Goal: Find specific page/section: Find specific page/section

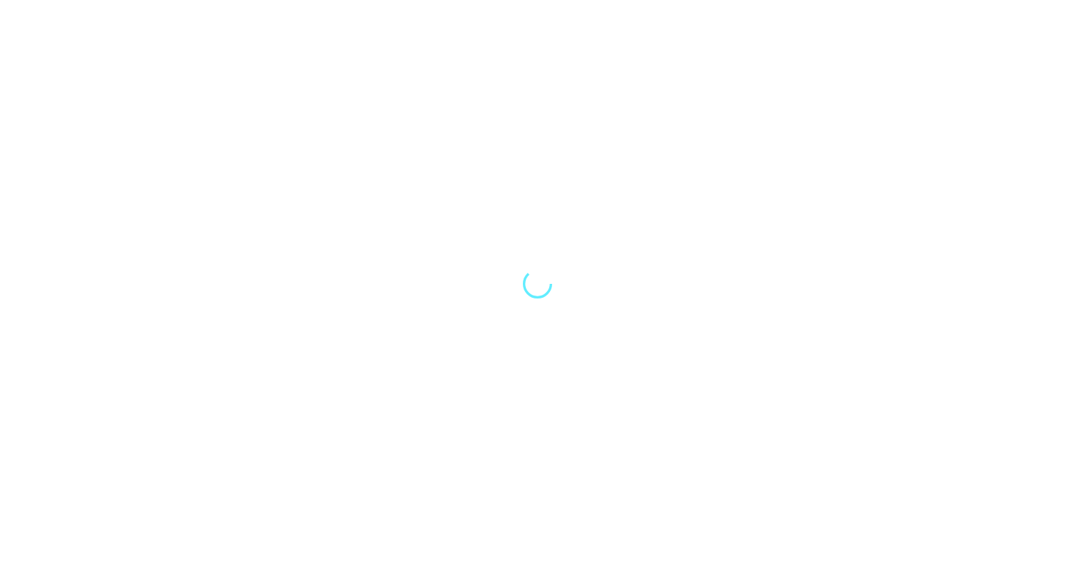
select select "Song"
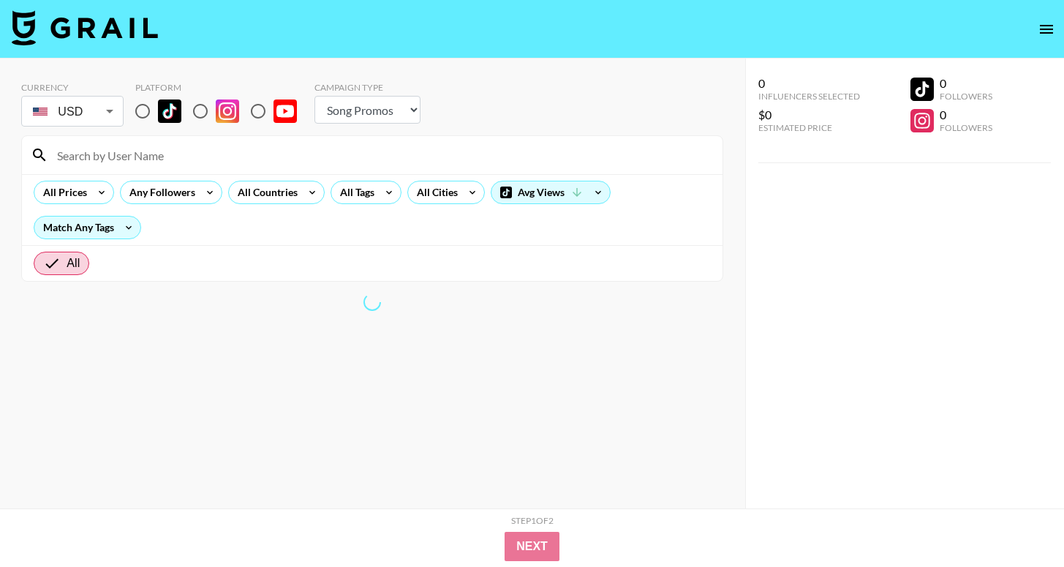
click at [151, 110] on input "radio" at bounding box center [142, 111] width 31 height 31
radio input "true"
click at [148, 110] on input "radio" at bounding box center [142, 111] width 31 height 31
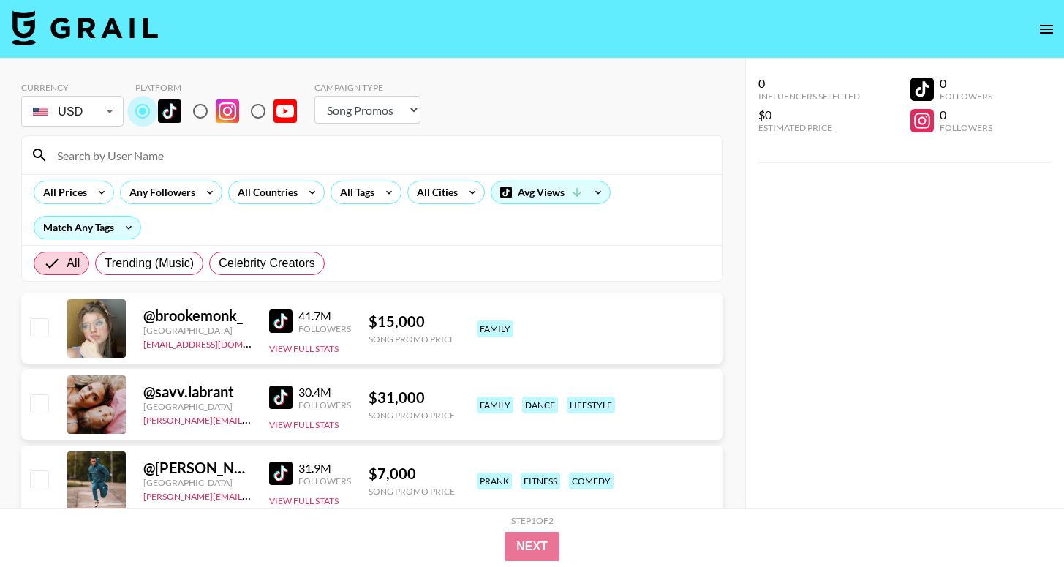
click at [143, 115] on input "radio" at bounding box center [142, 111] width 31 height 31
click at [283, 198] on div "All Countries" at bounding box center [265, 192] width 72 height 22
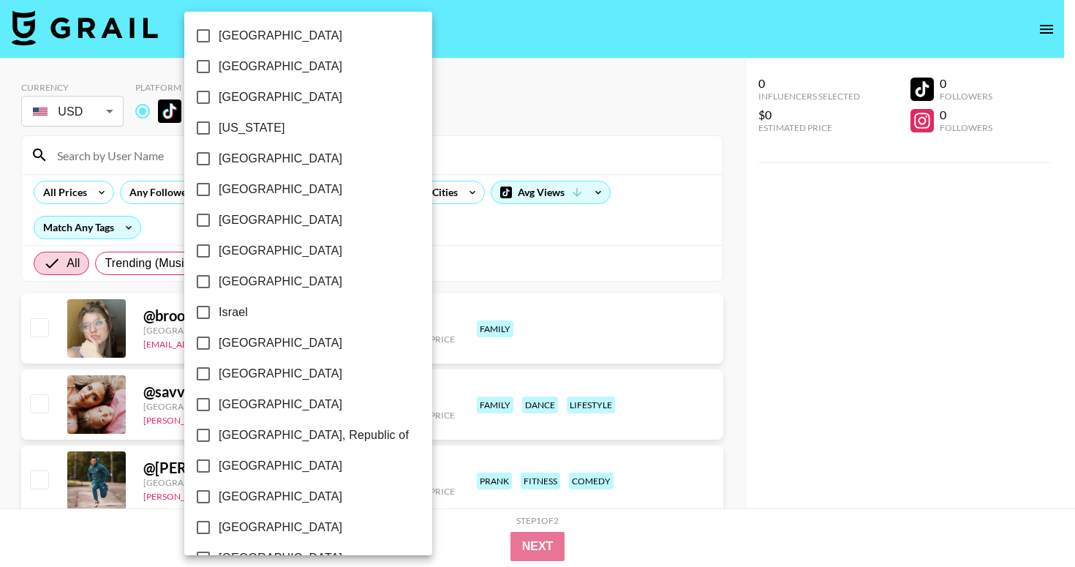
scroll to position [480, 0]
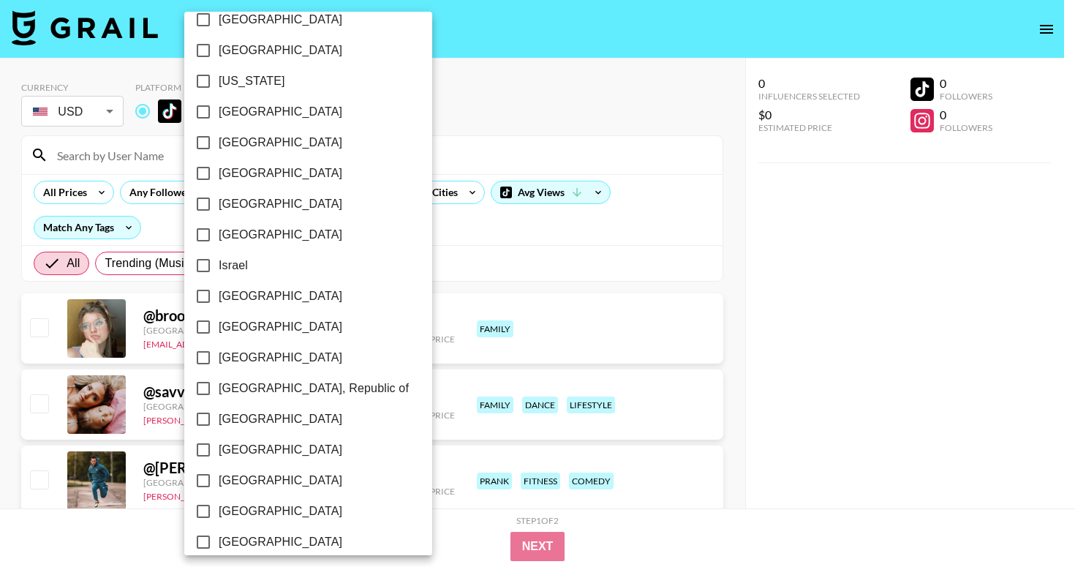
click at [230, 108] on span "[GEOGRAPHIC_DATA]" at bounding box center [281, 112] width 124 height 18
click at [219, 108] on input "[GEOGRAPHIC_DATA]" at bounding box center [203, 112] width 31 height 31
checkbox input "true"
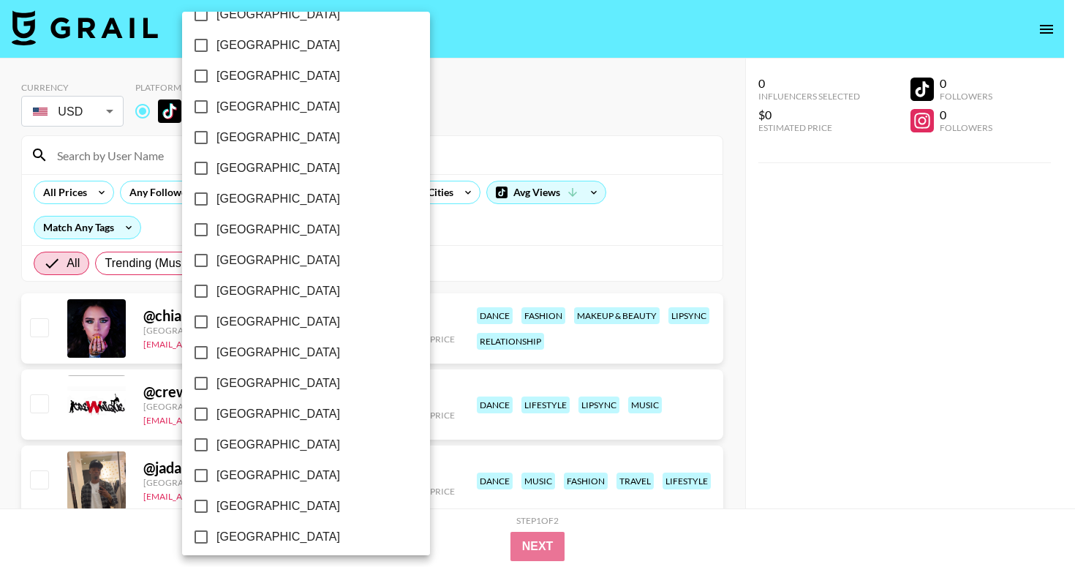
scroll to position [1139, 0]
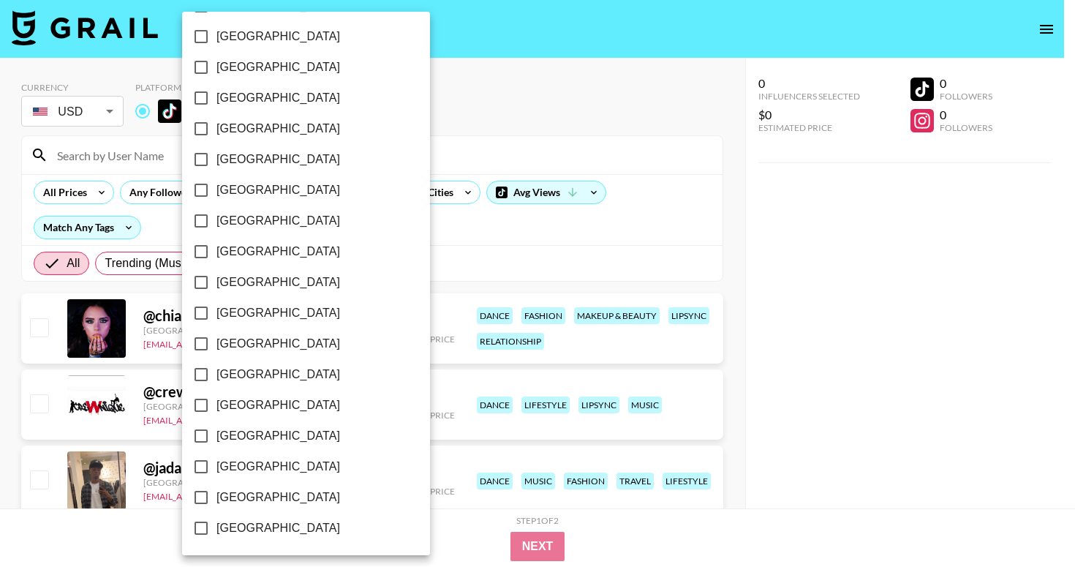
click at [248, 464] on span "[GEOGRAPHIC_DATA]" at bounding box center [279, 467] width 124 height 18
click at [217, 464] on input "[GEOGRAPHIC_DATA]" at bounding box center [201, 466] width 31 height 31
checkbox input "true"
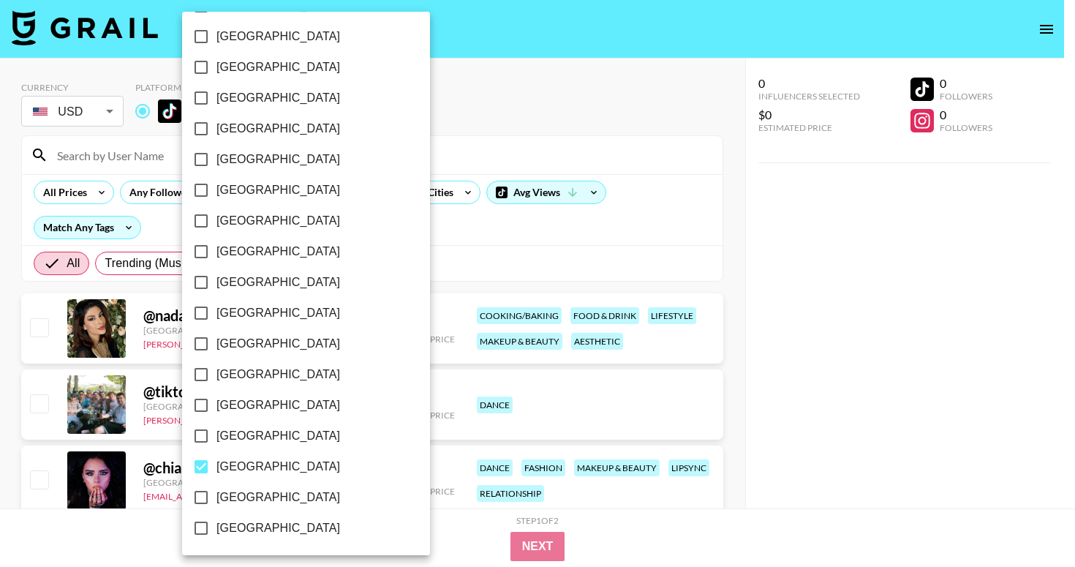
click at [441, 118] on div at bounding box center [537, 283] width 1075 height 567
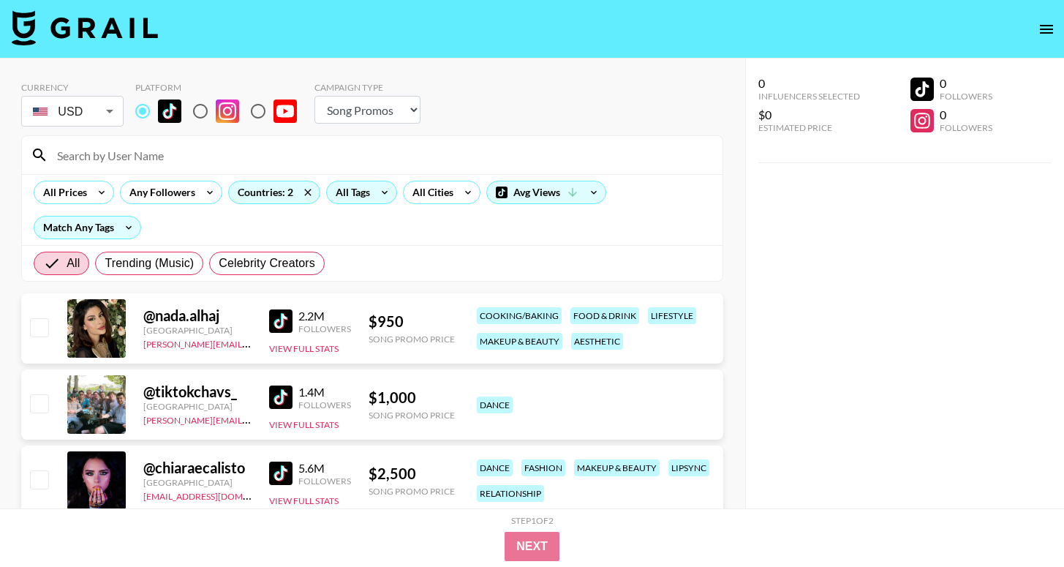
click at [378, 185] on icon at bounding box center [384, 192] width 23 height 22
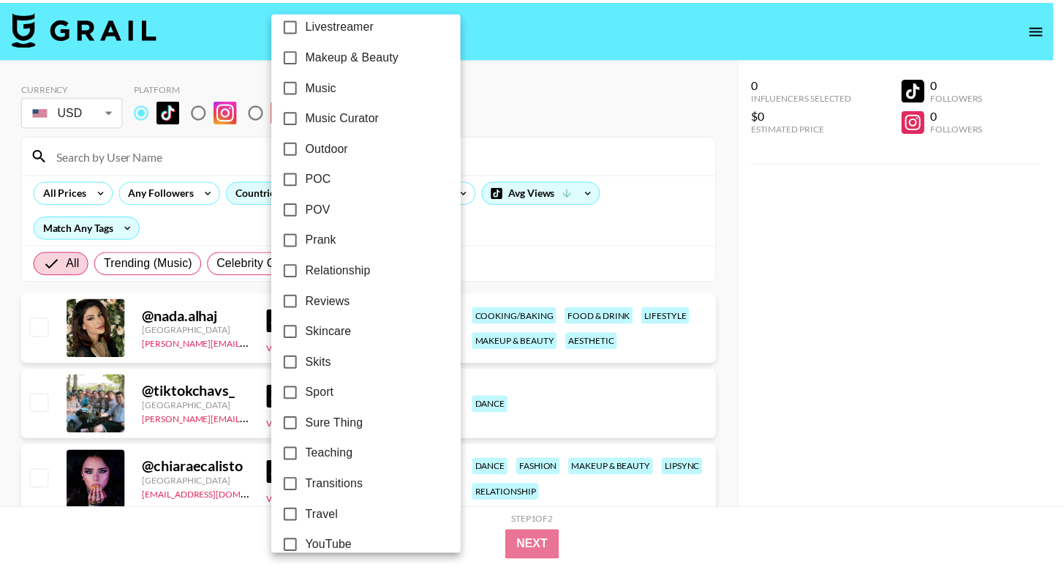
scroll to position [832, 0]
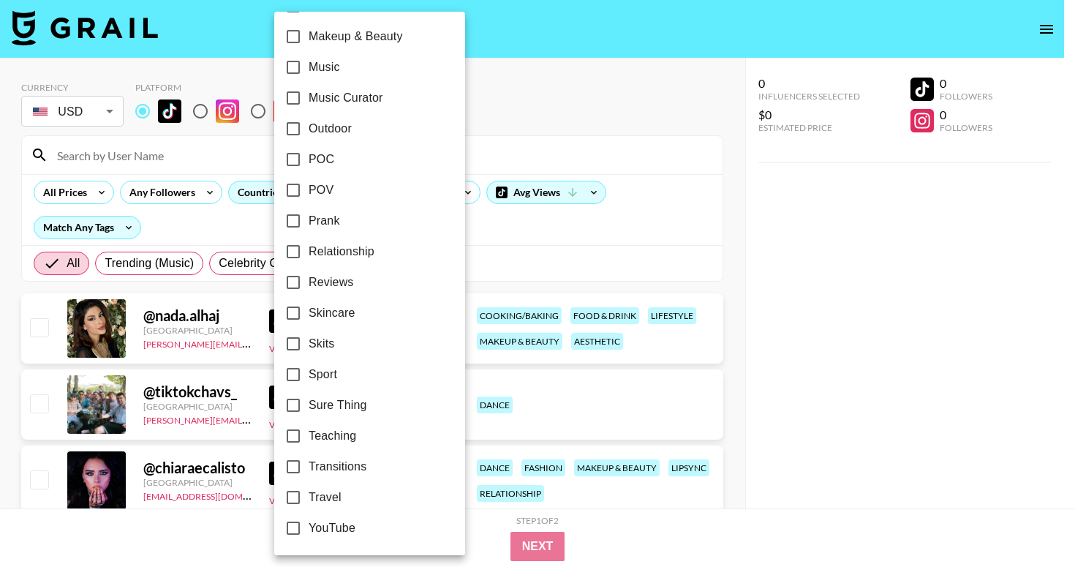
click at [338, 258] on span "Relationship" at bounding box center [342, 252] width 66 height 18
click at [309, 258] on input "Relationship" at bounding box center [293, 251] width 31 height 31
checkbox input "true"
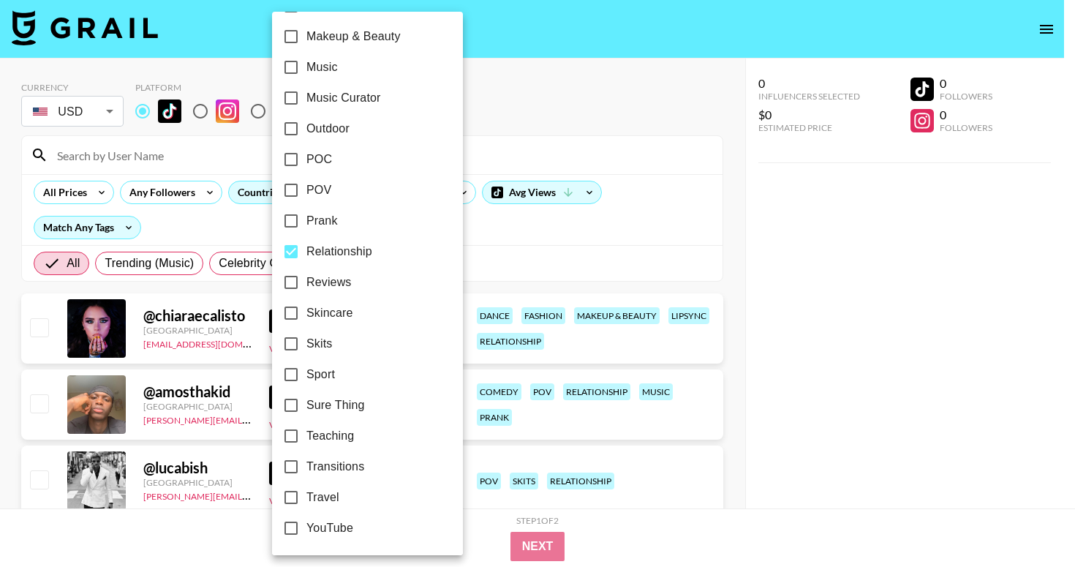
click at [582, 229] on div at bounding box center [537, 283] width 1075 height 567
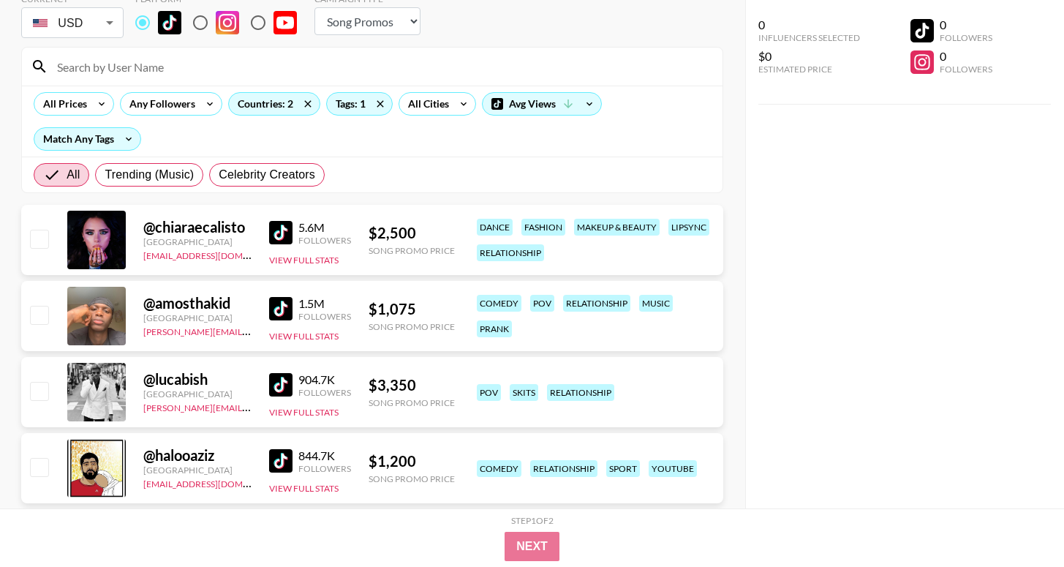
scroll to position [94, 0]
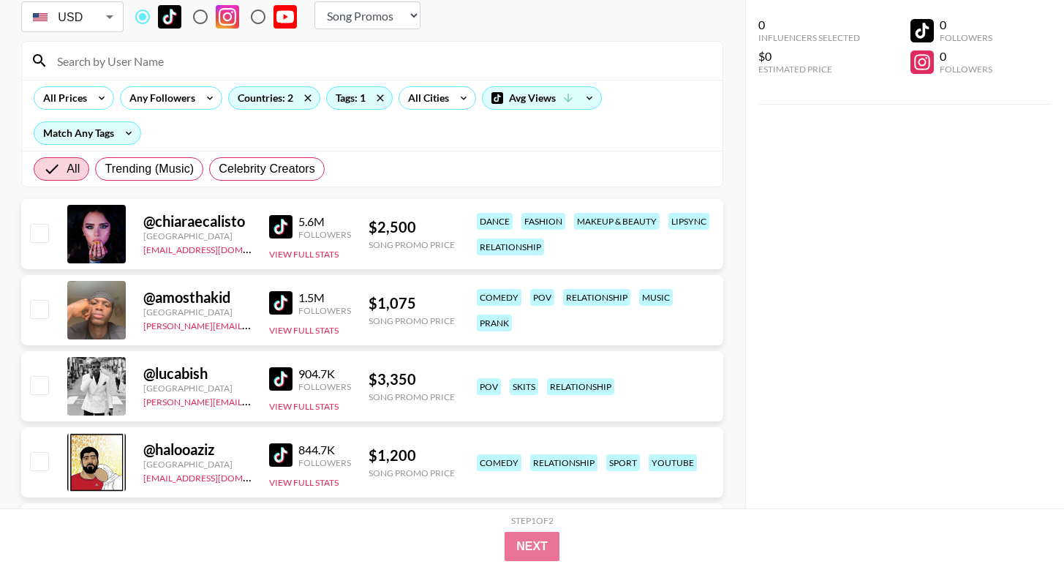
click at [282, 304] on img at bounding box center [280, 302] width 23 height 23
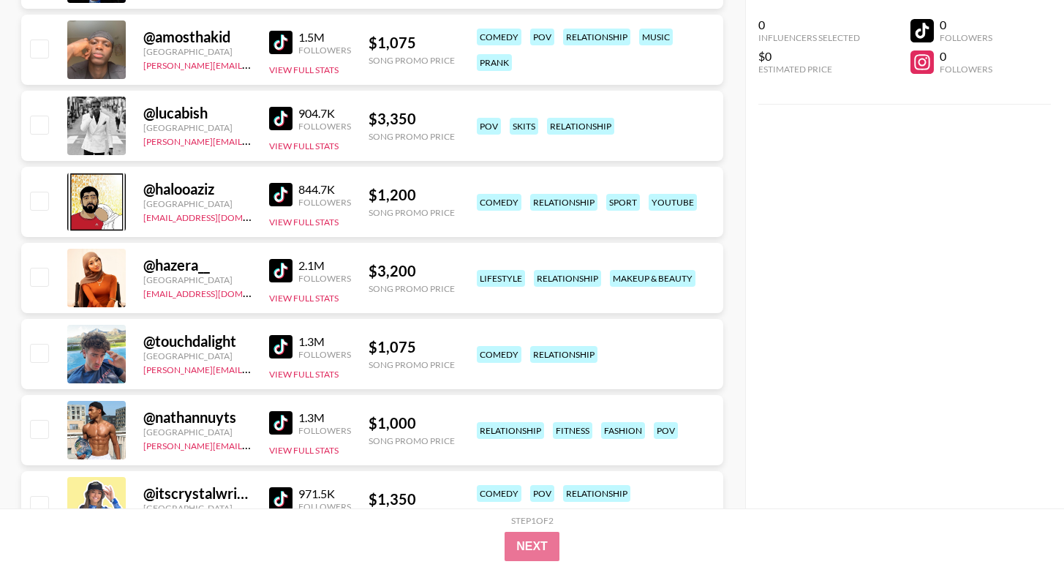
scroll to position [356, 0]
click at [282, 343] on img at bounding box center [280, 345] width 23 height 23
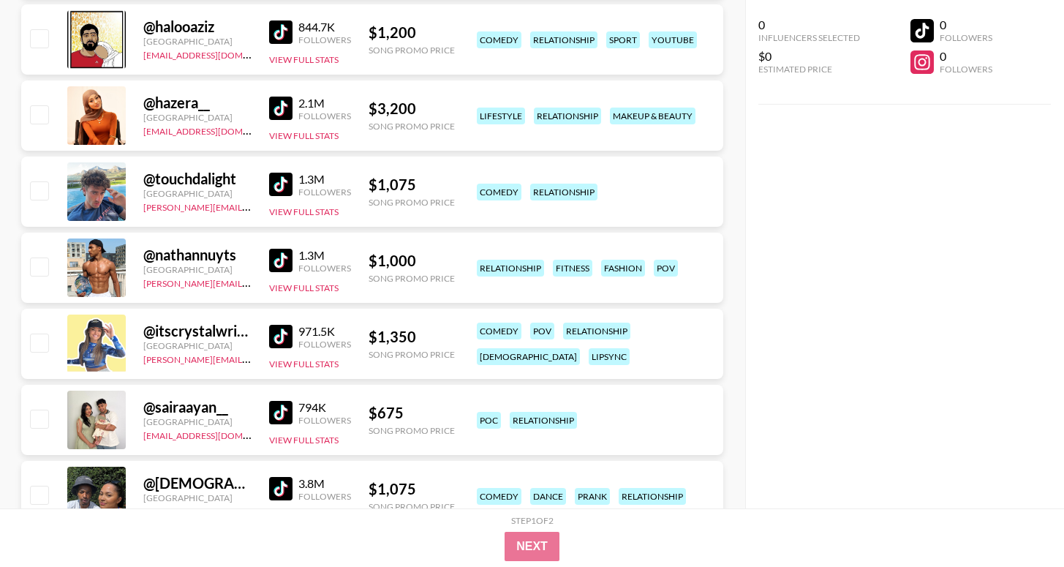
scroll to position [522, 0]
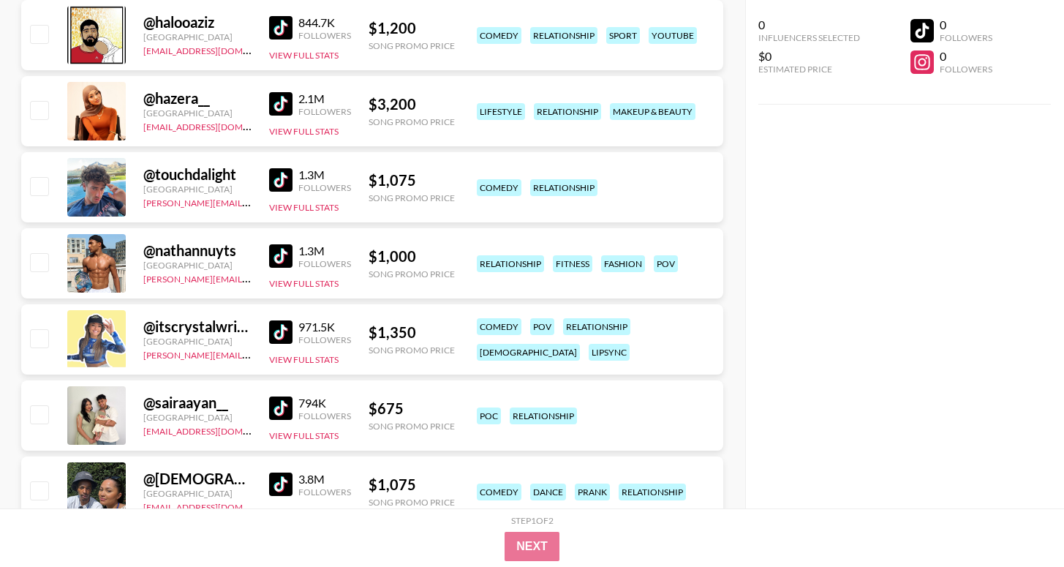
click at [285, 331] on img at bounding box center [280, 331] width 23 height 23
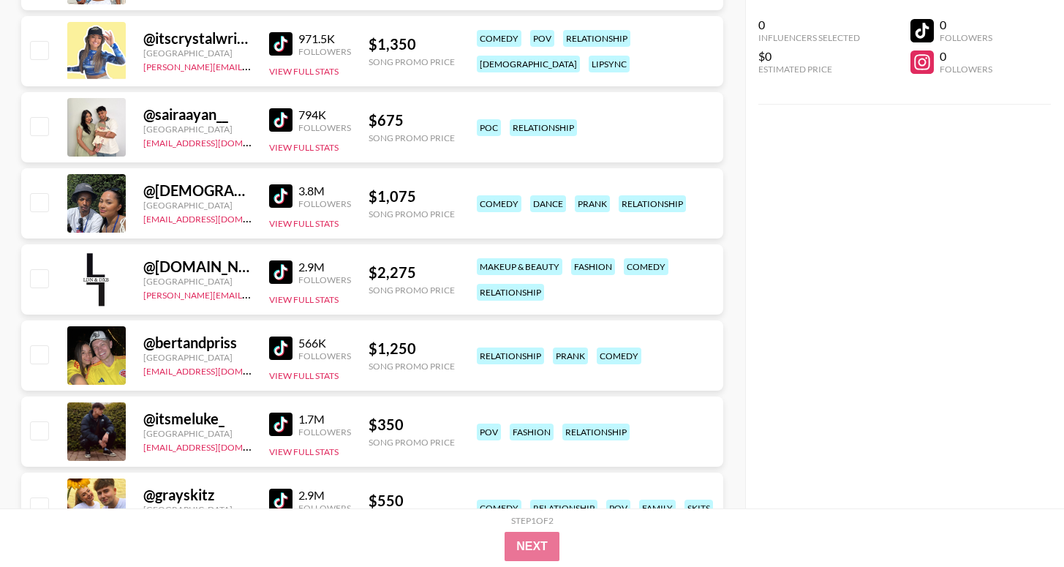
scroll to position [812, 0]
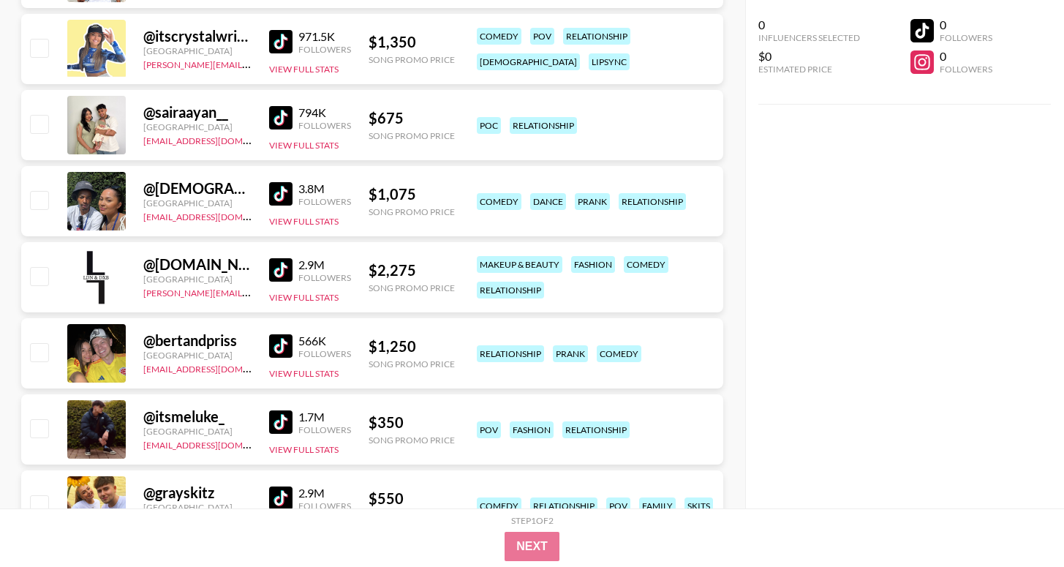
click at [282, 345] on img at bounding box center [280, 345] width 23 height 23
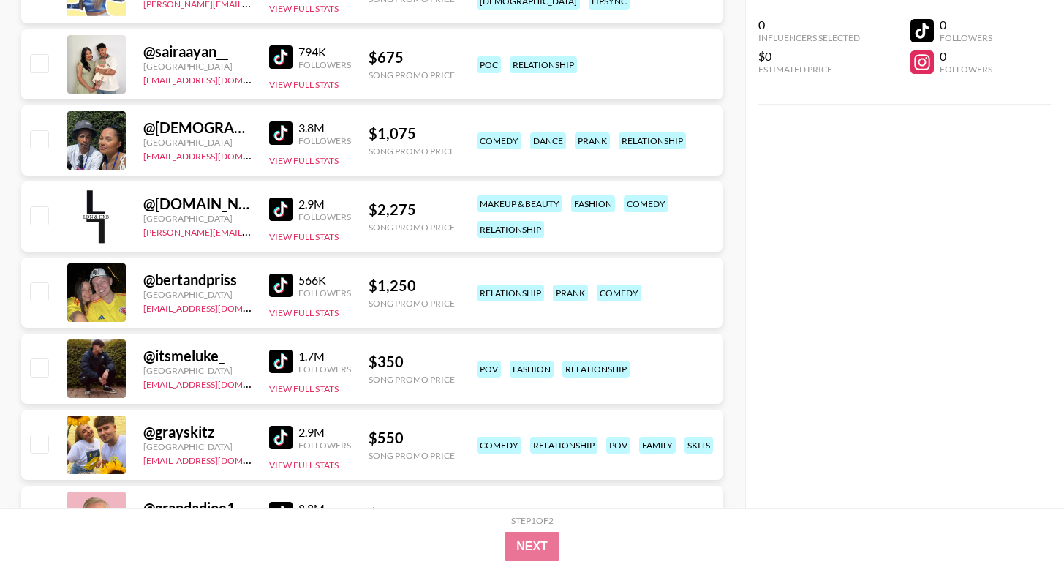
scroll to position [893, 0]
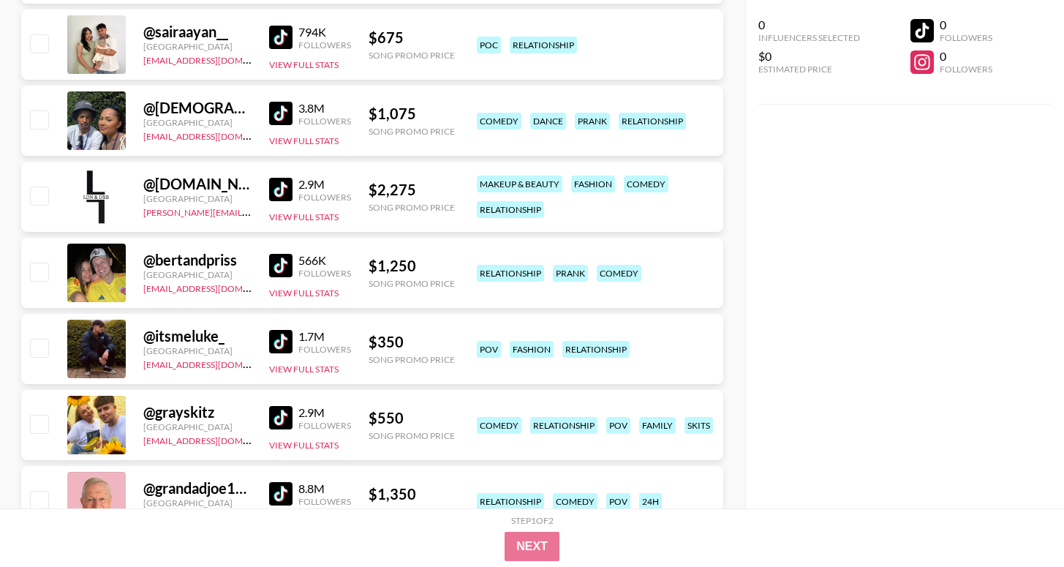
click at [284, 413] on img at bounding box center [280, 417] width 23 height 23
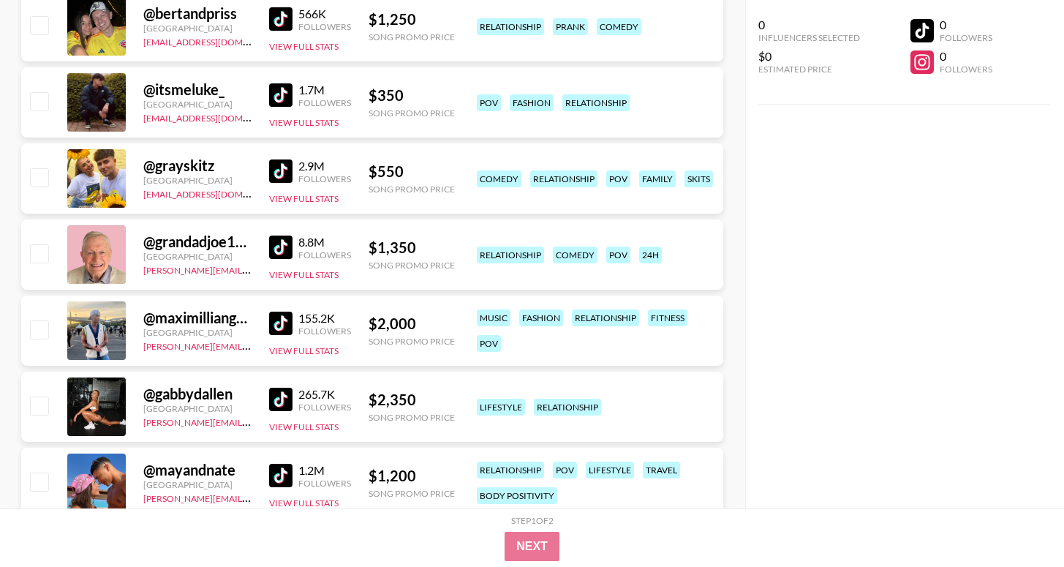
scroll to position [1145, 0]
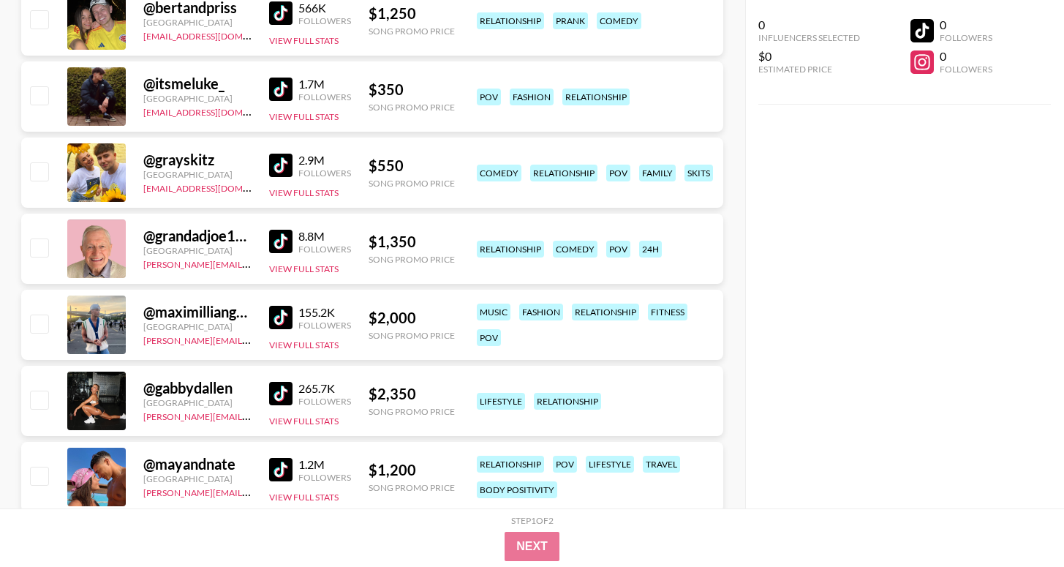
click at [284, 319] on img at bounding box center [280, 317] width 23 height 23
click at [278, 395] on img at bounding box center [280, 393] width 23 height 23
click at [277, 472] on img at bounding box center [280, 469] width 23 height 23
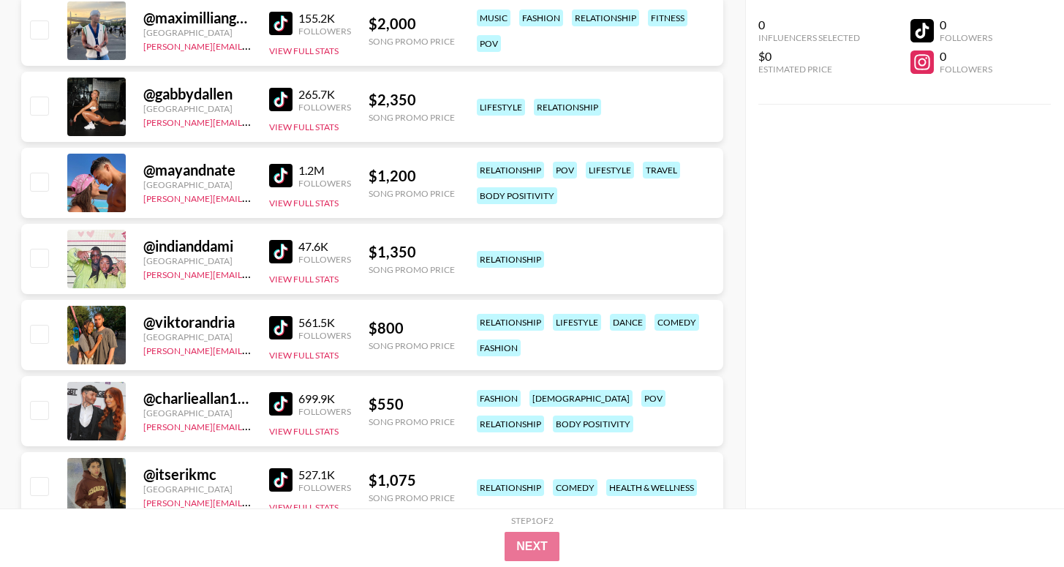
scroll to position [1443, 0]
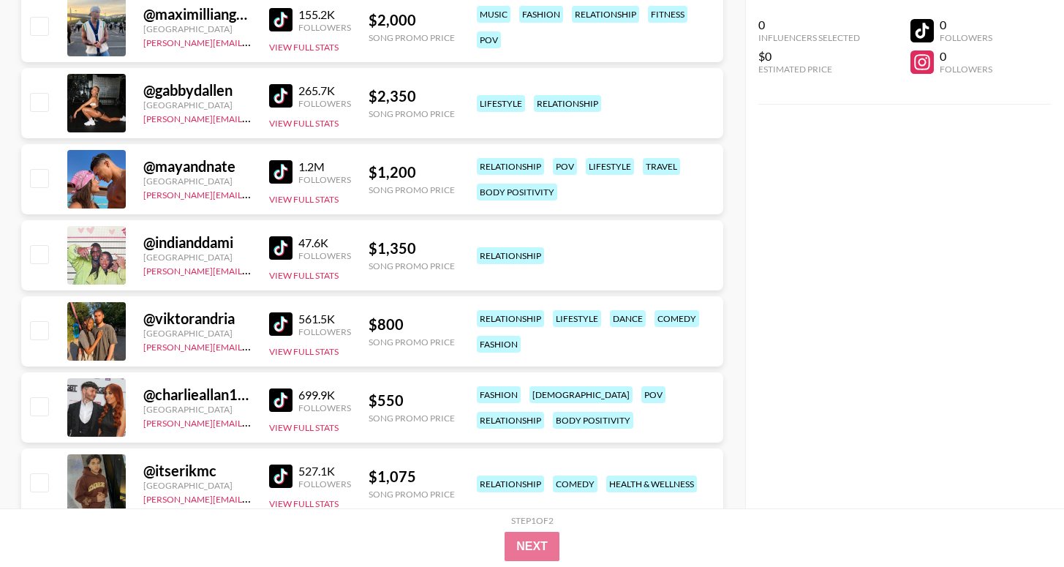
click at [284, 327] on img at bounding box center [280, 323] width 23 height 23
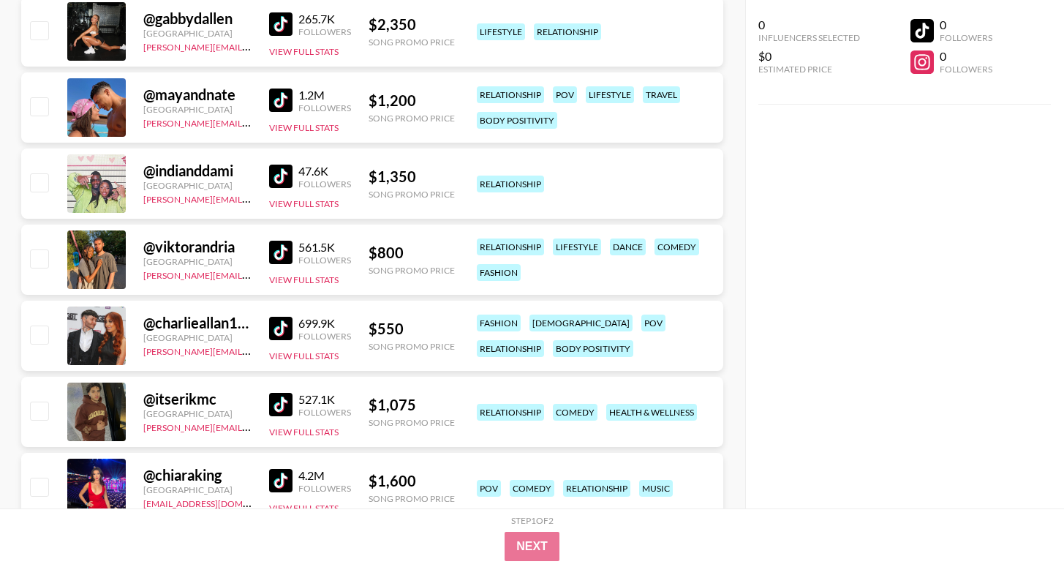
scroll to position [1517, 0]
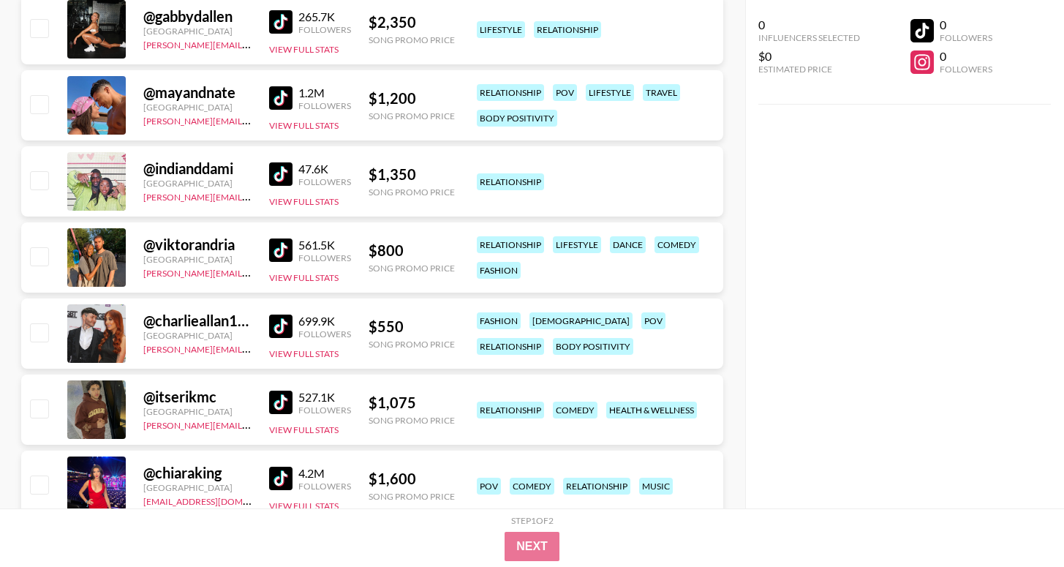
click at [282, 326] on img at bounding box center [280, 326] width 23 height 23
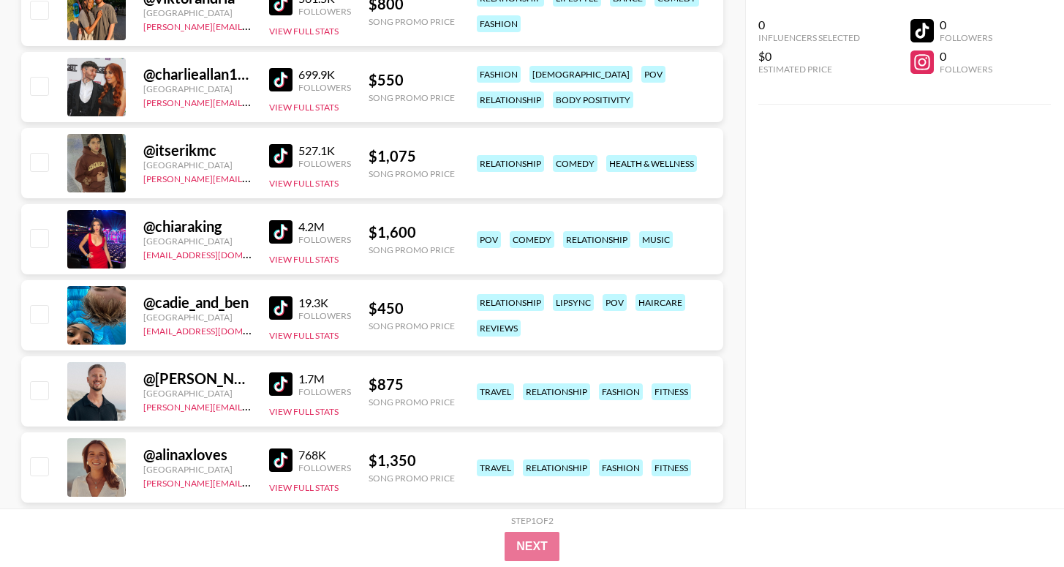
scroll to position [1767, 0]
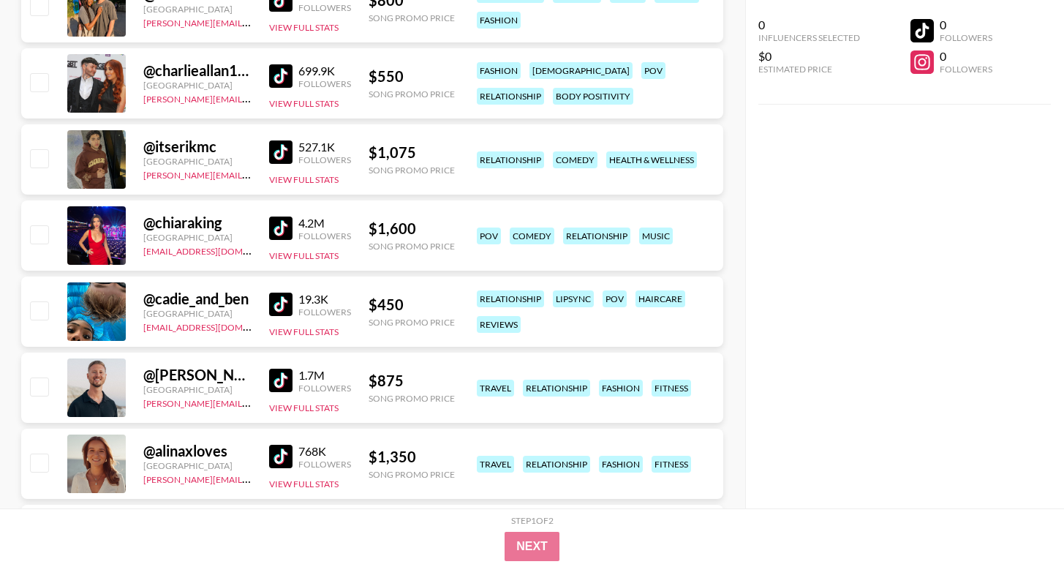
click at [274, 300] on img at bounding box center [280, 304] width 23 height 23
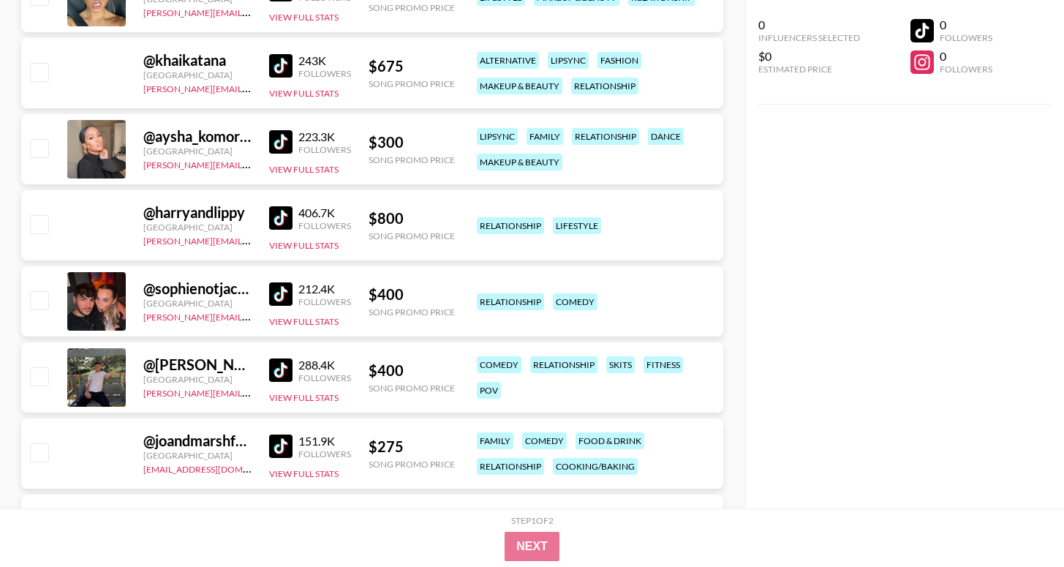
scroll to position [5053, 0]
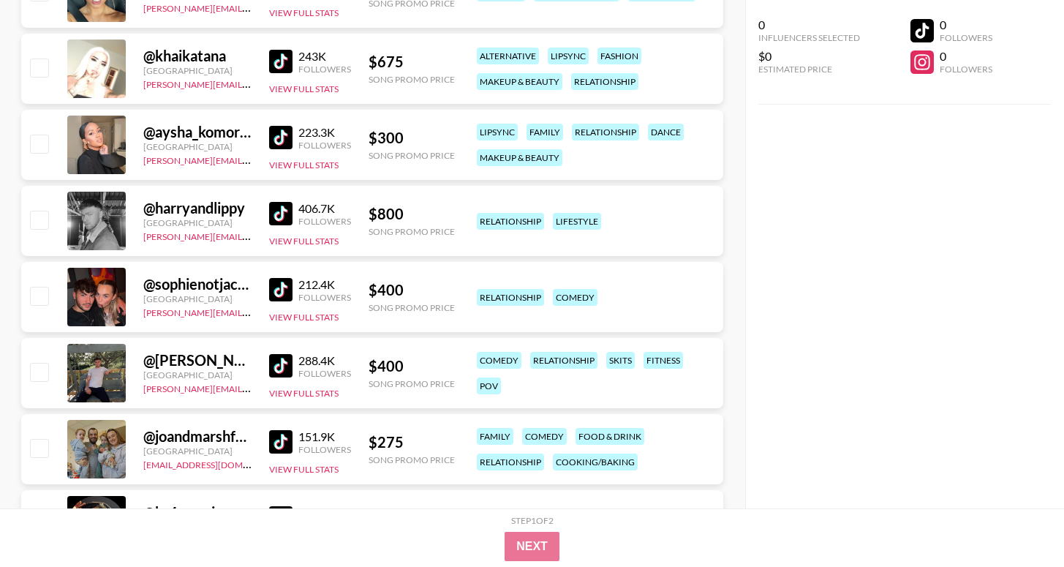
click at [285, 288] on img at bounding box center [280, 289] width 23 height 23
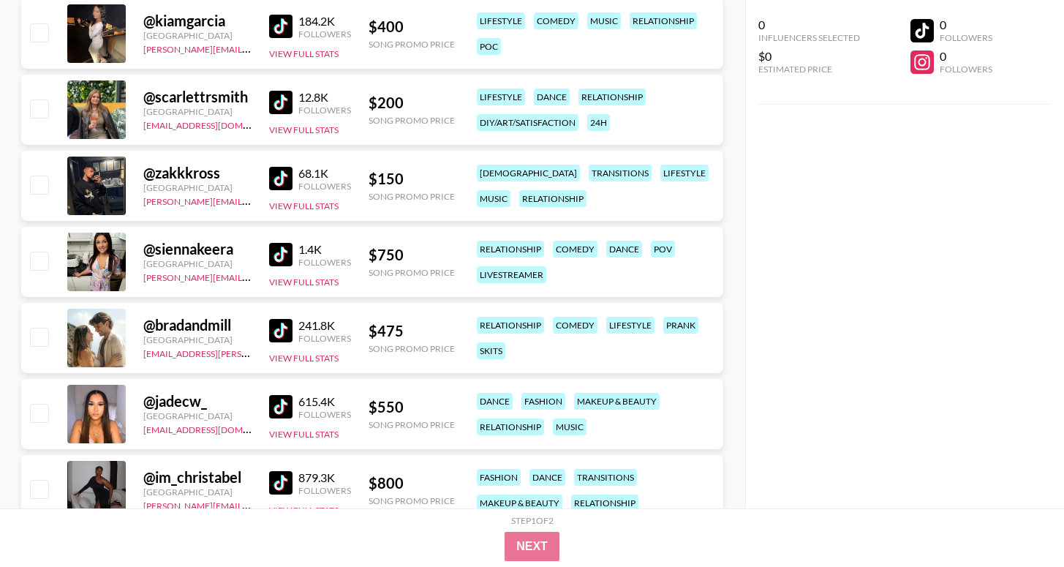
scroll to position [5624, 0]
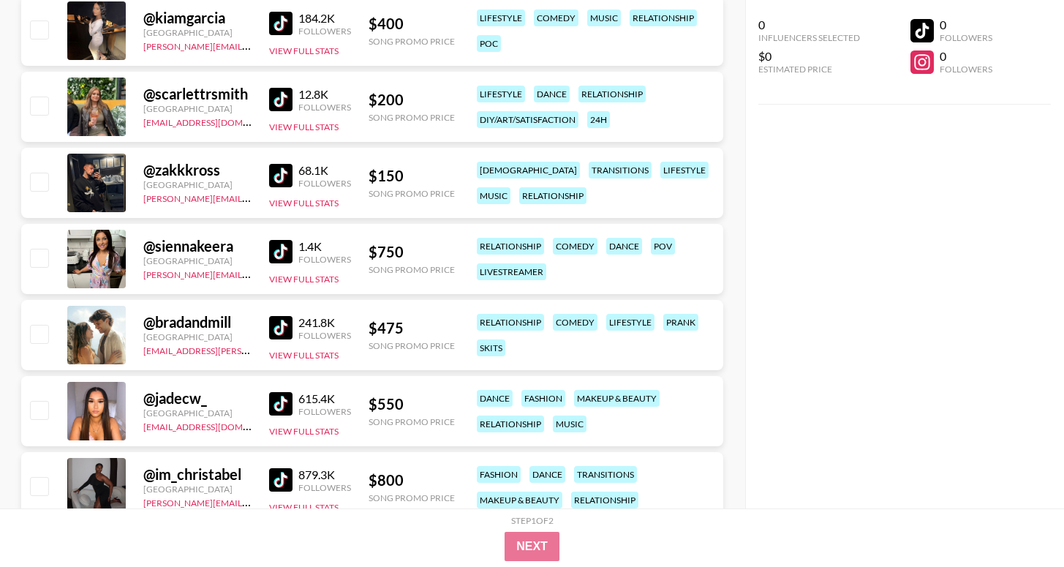
click at [285, 324] on img at bounding box center [280, 327] width 23 height 23
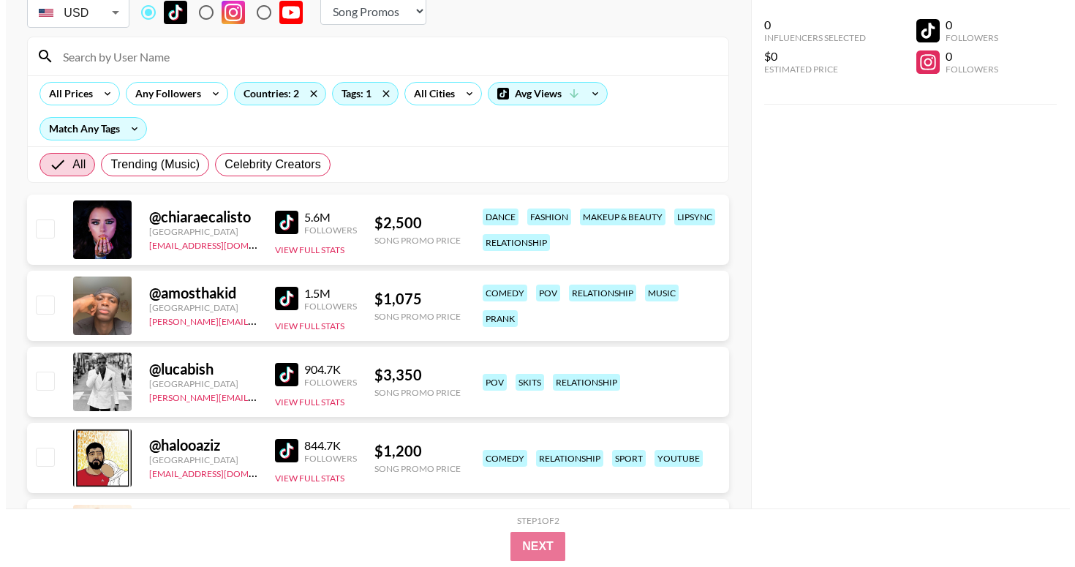
scroll to position [0, 0]
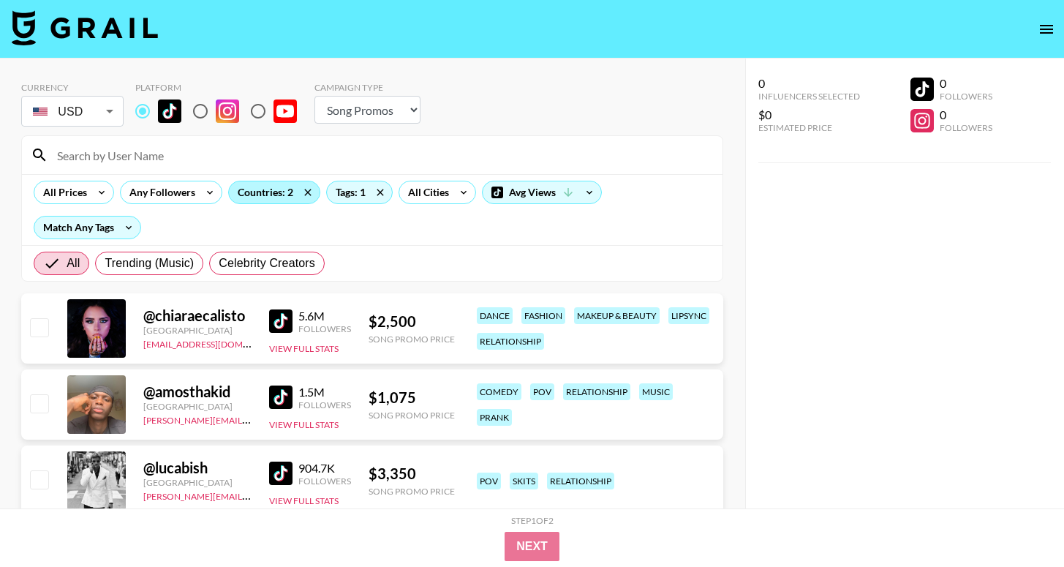
click at [276, 199] on div "Countries: 2" at bounding box center [274, 192] width 91 height 22
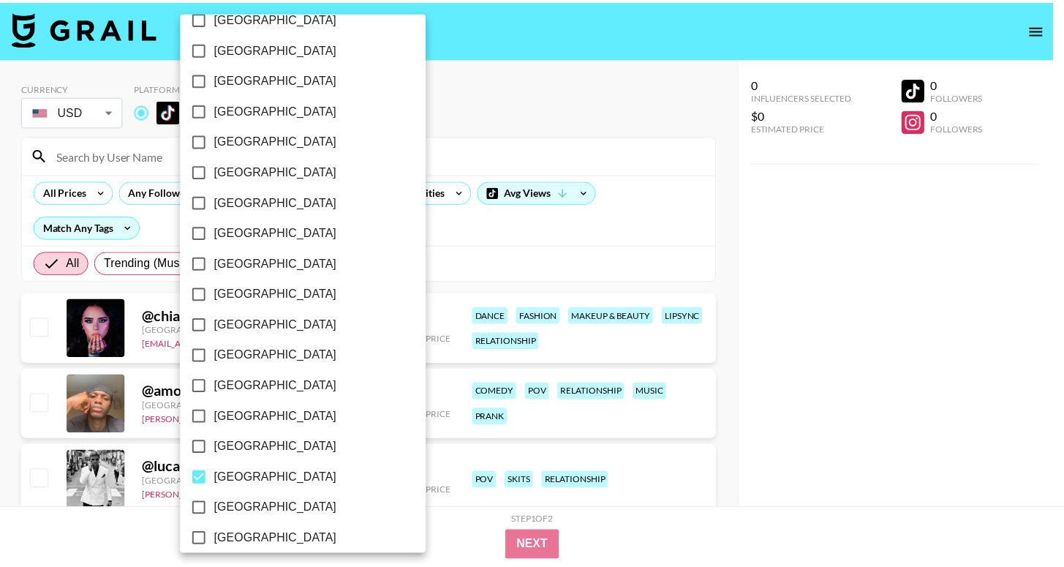
scroll to position [1139, 0]
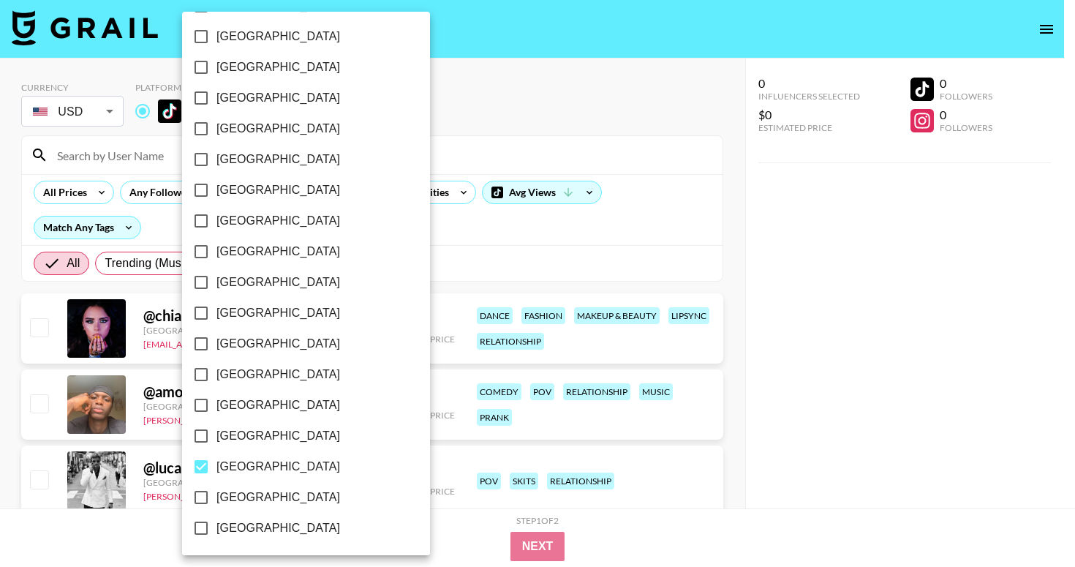
click at [274, 496] on span "[GEOGRAPHIC_DATA]" at bounding box center [279, 498] width 124 height 18
click at [217, 496] on input "[GEOGRAPHIC_DATA]" at bounding box center [201, 497] width 31 height 31
checkbox input "true"
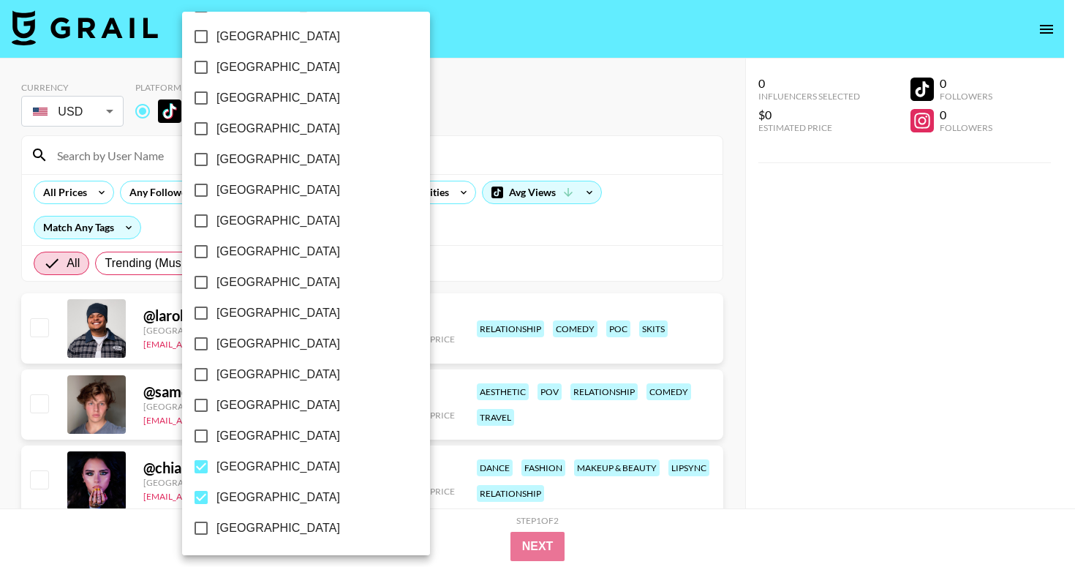
click at [477, 245] on div at bounding box center [537, 283] width 1075 height 567
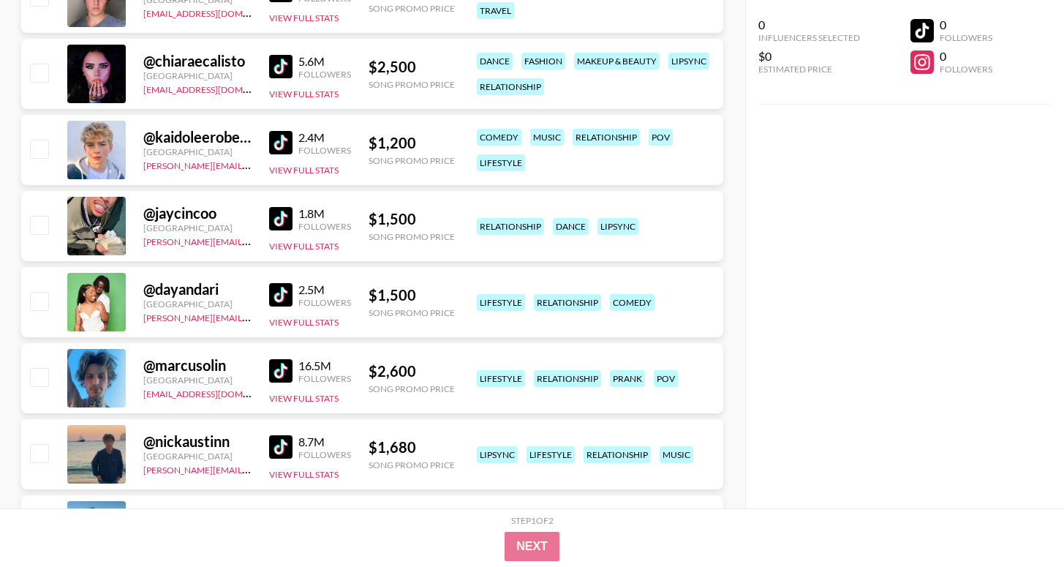
scroll to position [417, 0]
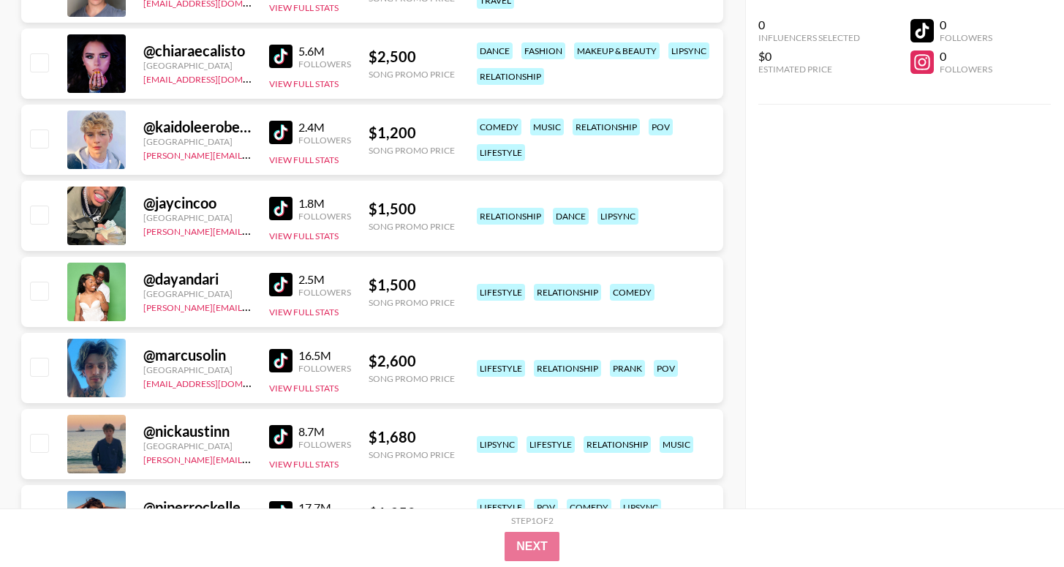
click at [282, 281] on img at bounding box center [280, 284] width 23 height 23
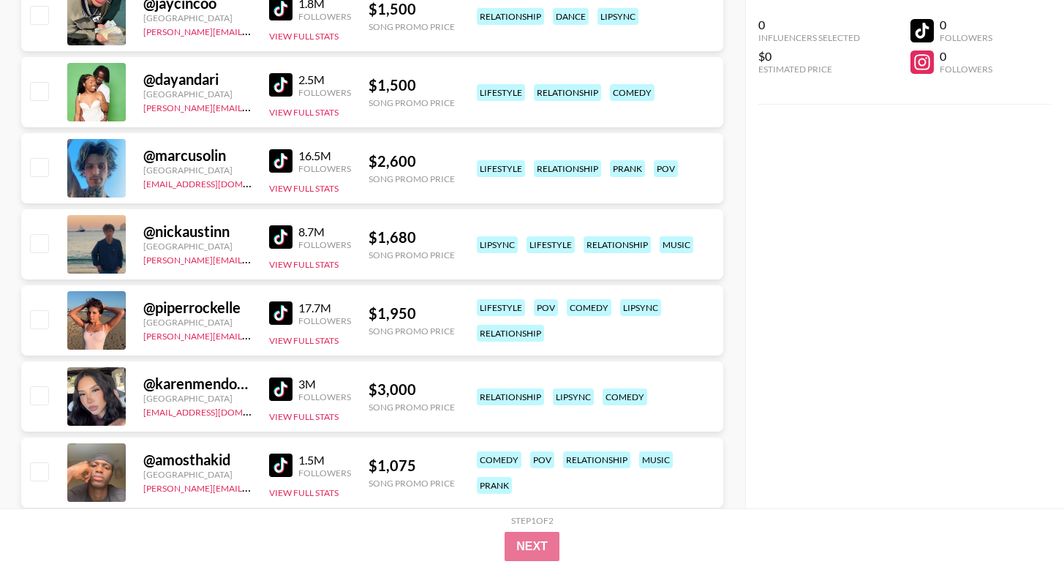
scroll to position [617, 0]
click at [282, 312] on img at bounding box center [280, 312] width 23 height 23
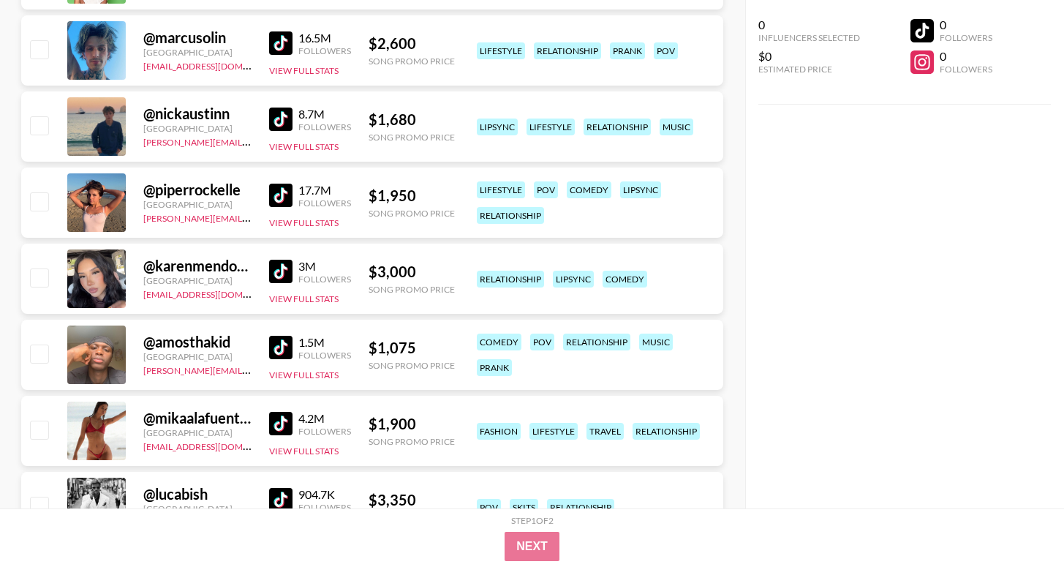
scroll to position [737, 0]
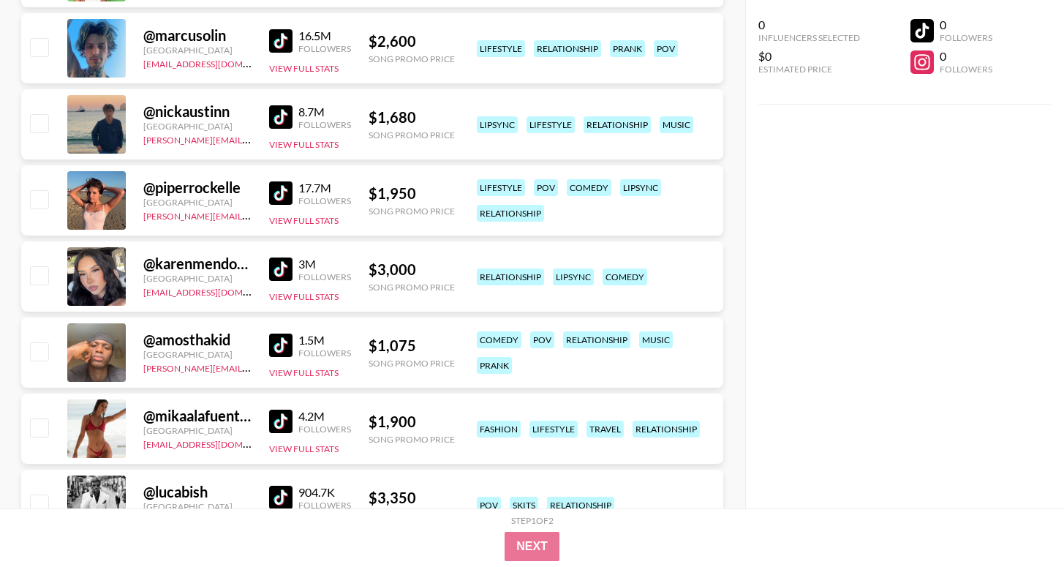
click at [284, 113] on img at bounding box center [280, 116] width 23 height 23
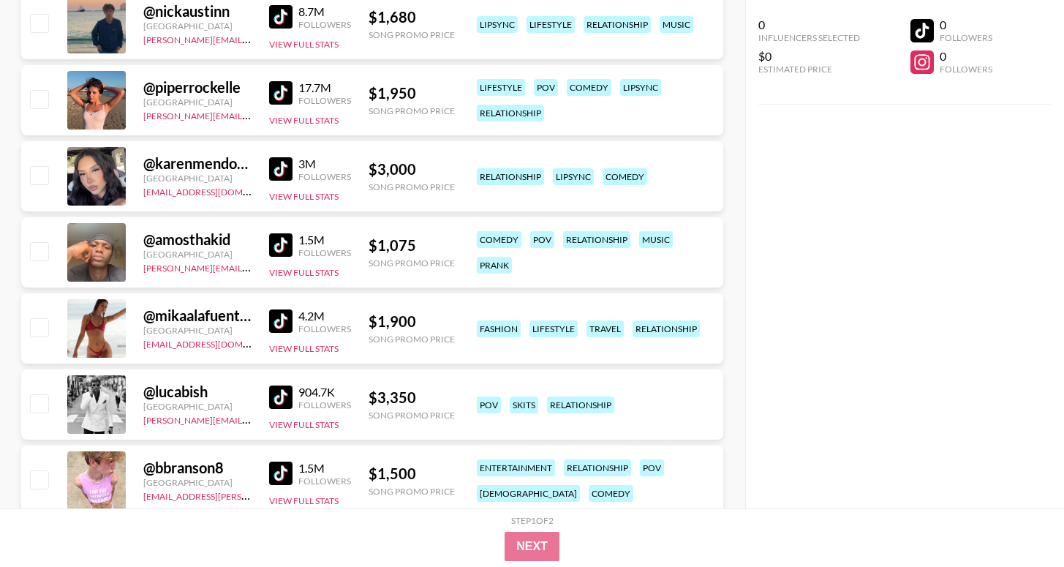
scroll to position [840, 0]
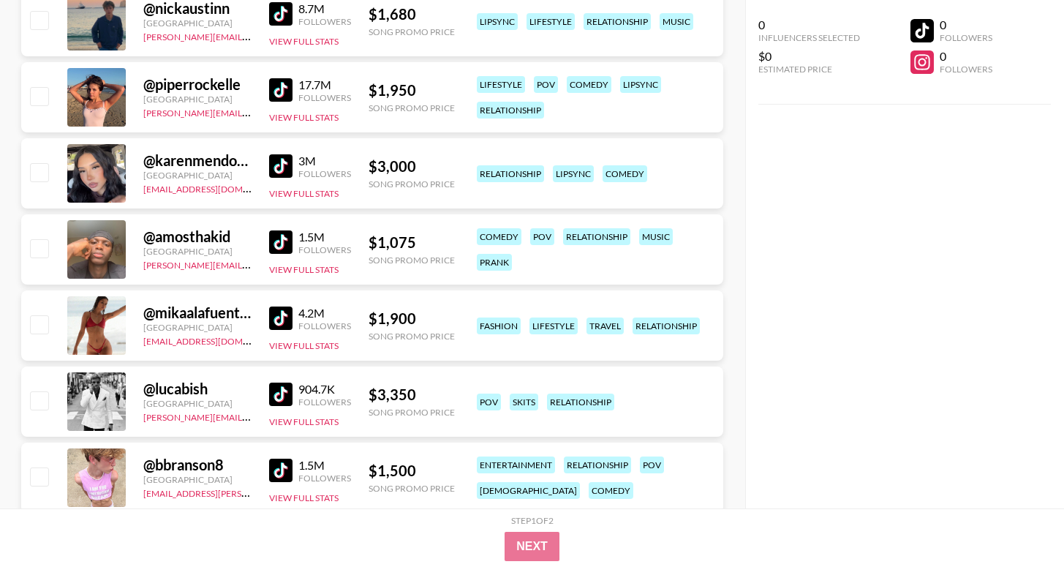
click at [277, 321] on img at bounding box center [280, 318] width 23 height 23
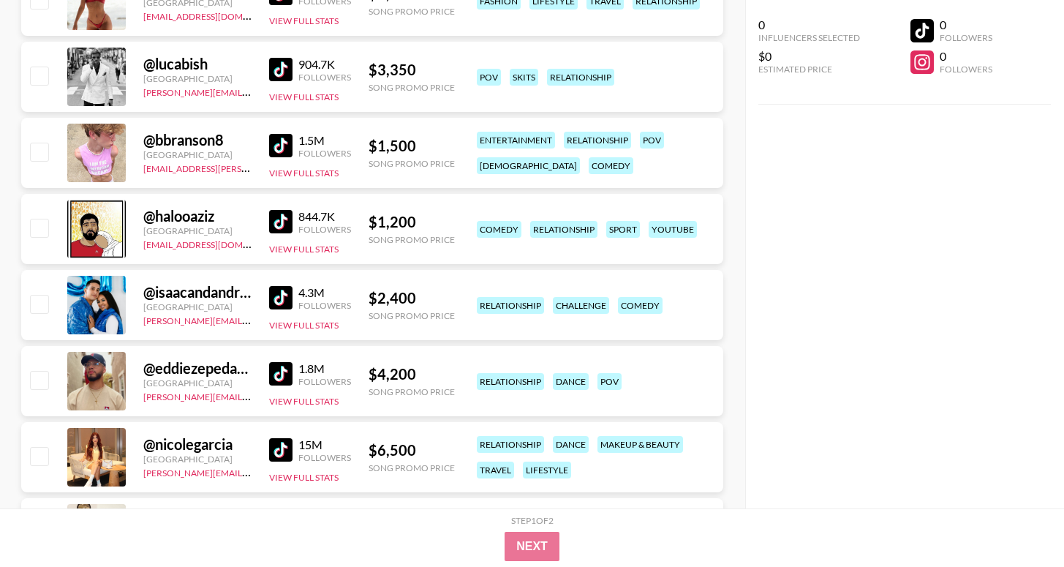
scroll to position [1228, 0]
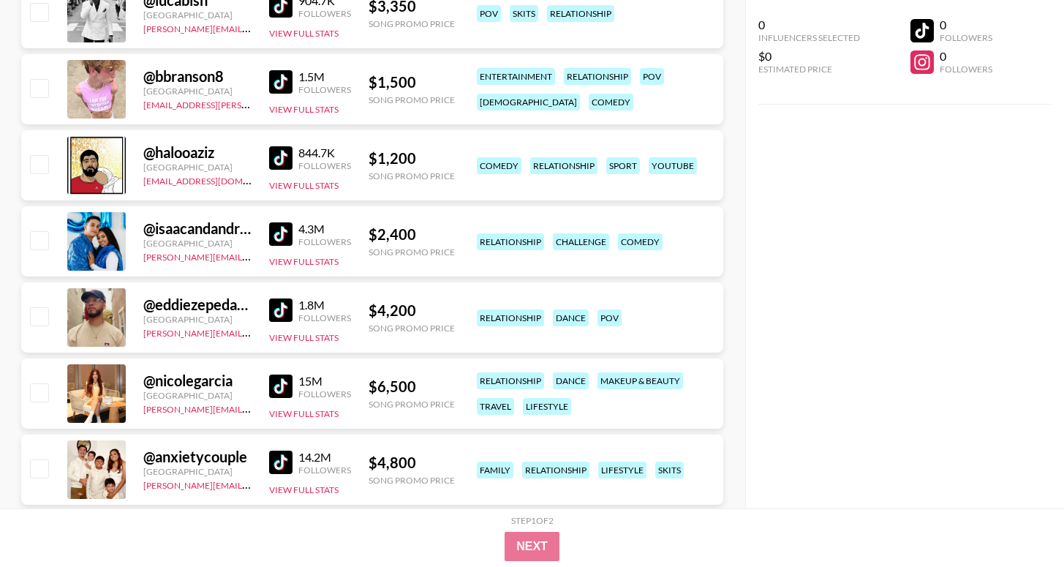
click at [274, 238] on img at bounding box center [280, 233] width 23 height 23
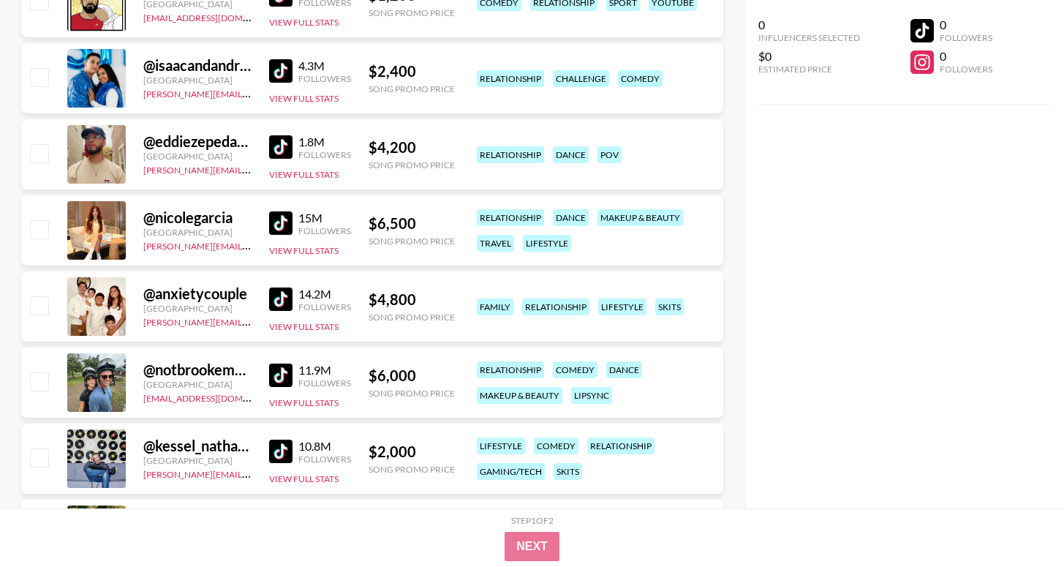
scroll to position [1397, 0]
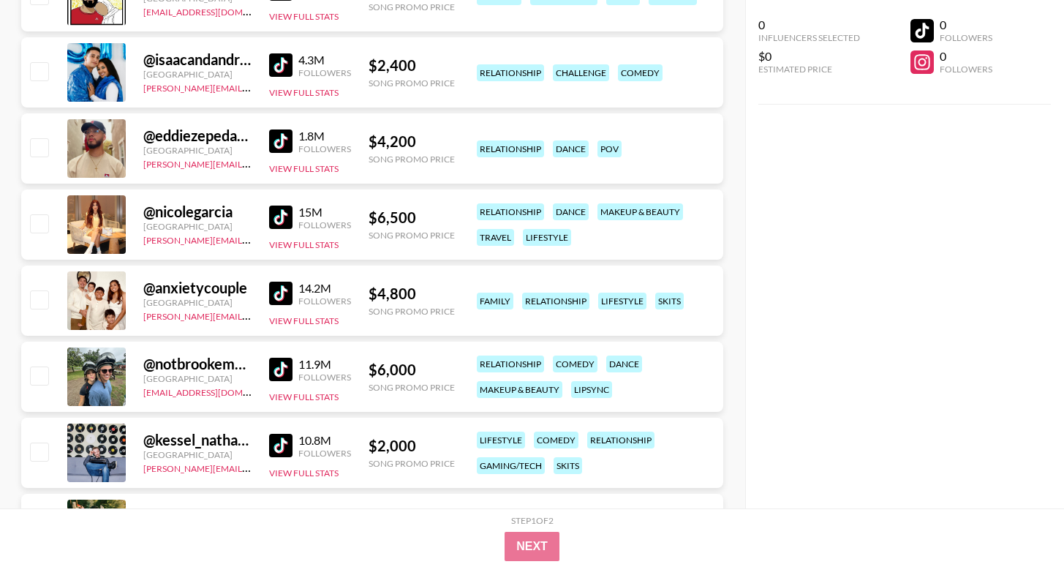
click at [274, 367] on img at bounding box center [280, 369] width 23 height 23
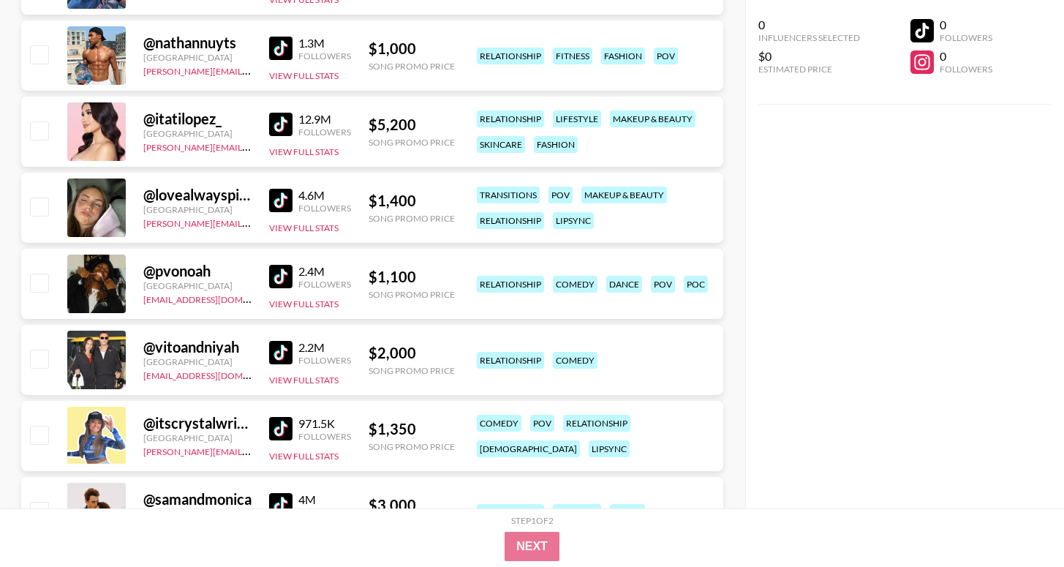
scroll to position [2637, 0]
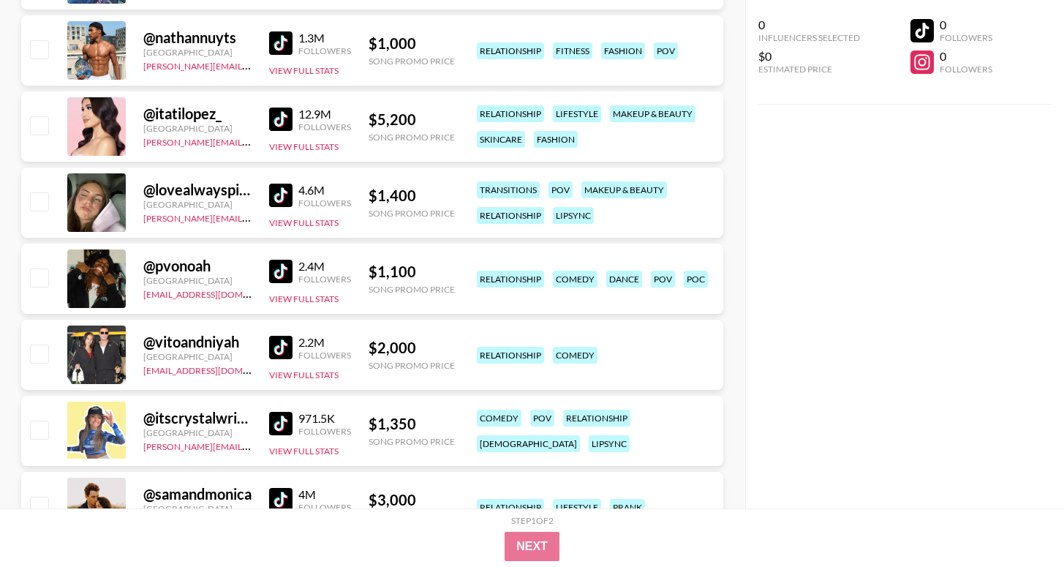
click at [282, 345] on img at bounding box center [280, 347] width 23 height 23
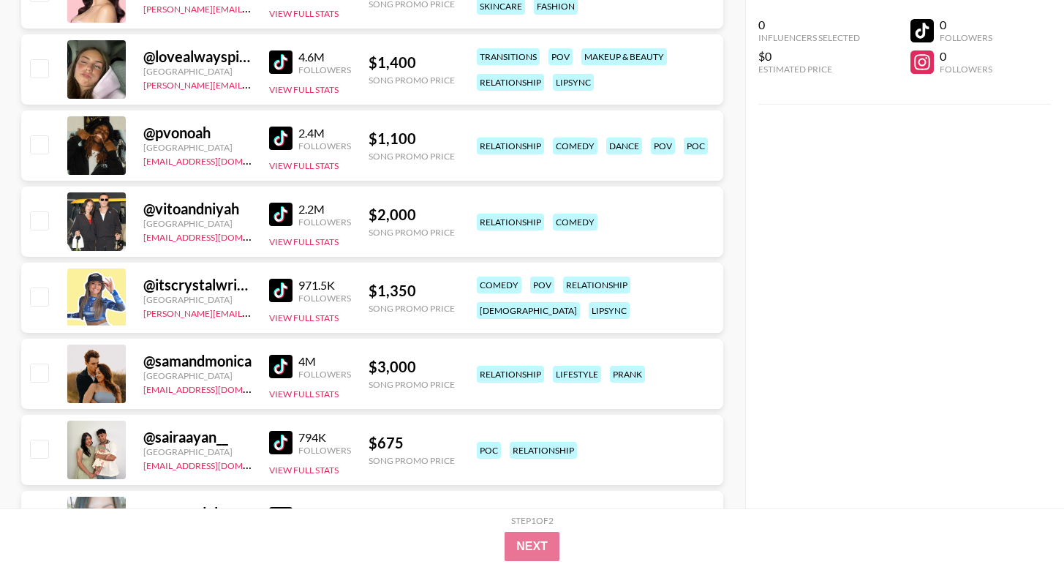
scroll to position [2771, 0]
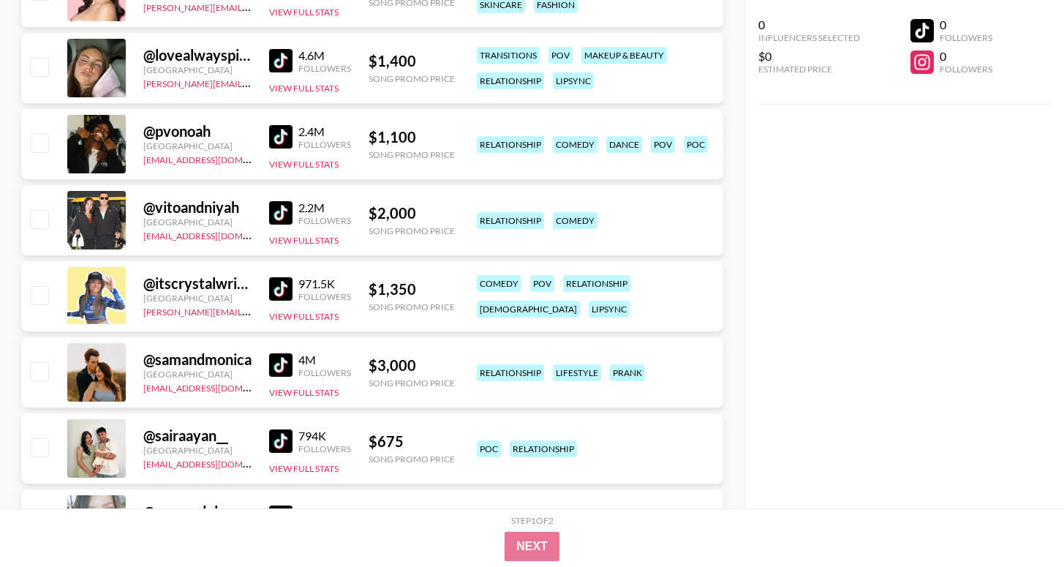
click at [281, 362] on img at bounding box center [280, 364] width 23 height 23
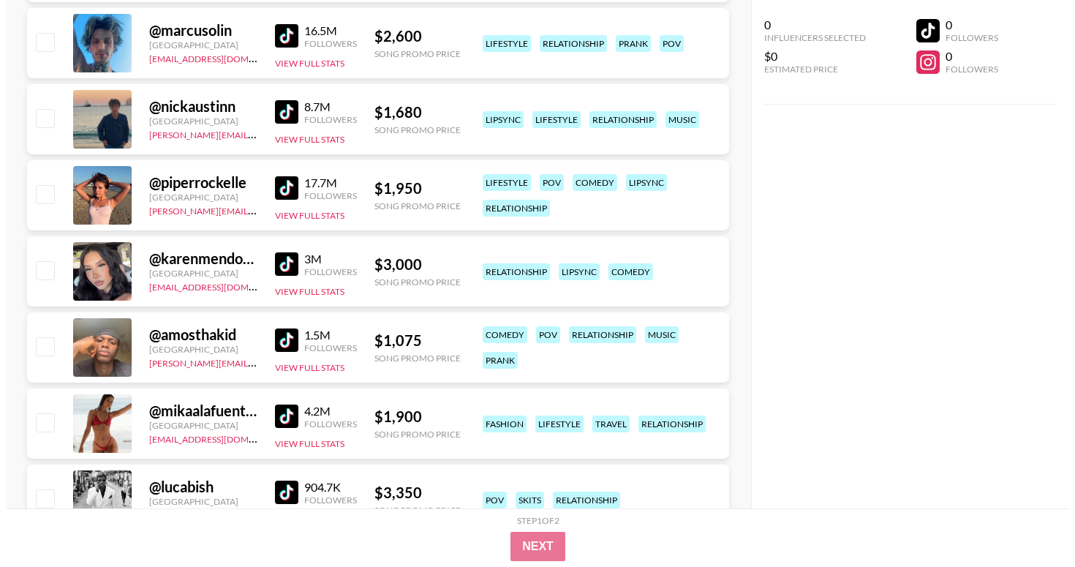
scroll to position [0, 0]
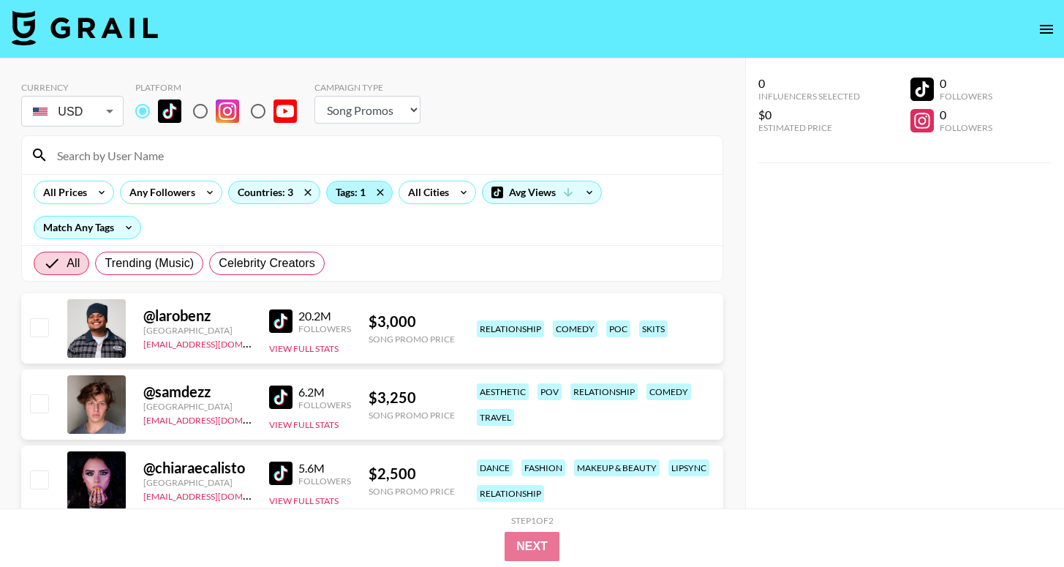
click at [351, 193] on div "Tags: 1" at bounding box center [359, 192] width 65 height 22
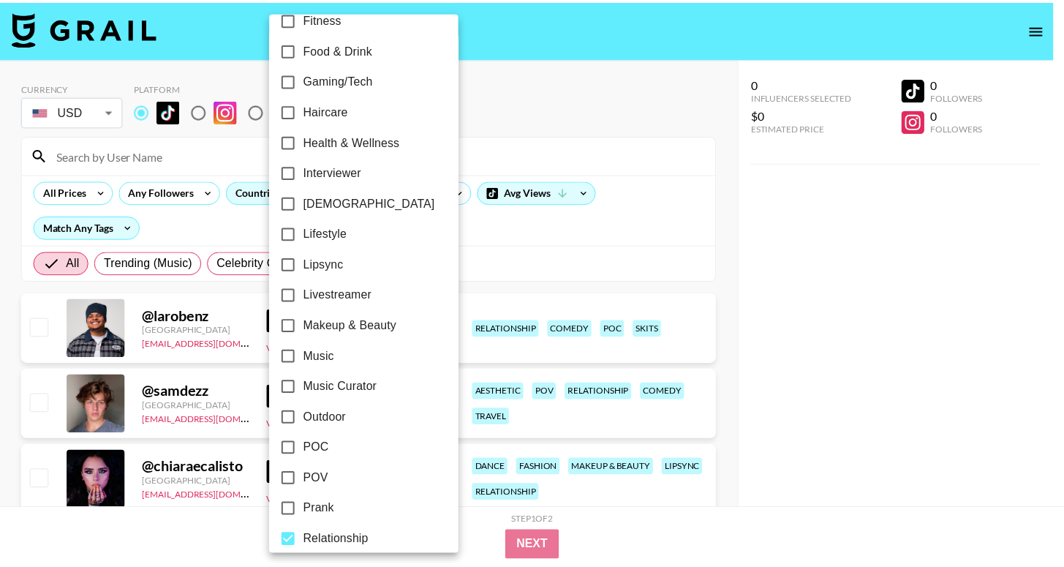
scroll to position [532, 0]
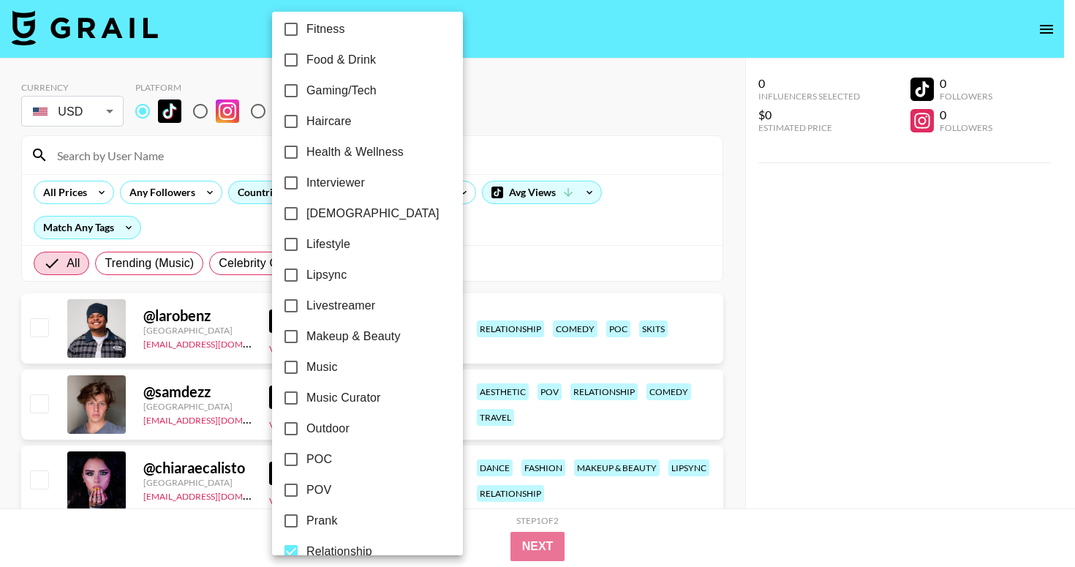
click at [330, 273] on span "Lipsync" at bounding box center [327, 275] width 40 height 18
click at [307, 273] on input "Lipsync" at bounding box center [291, 275] width 31 height 31
checkbox input "true"
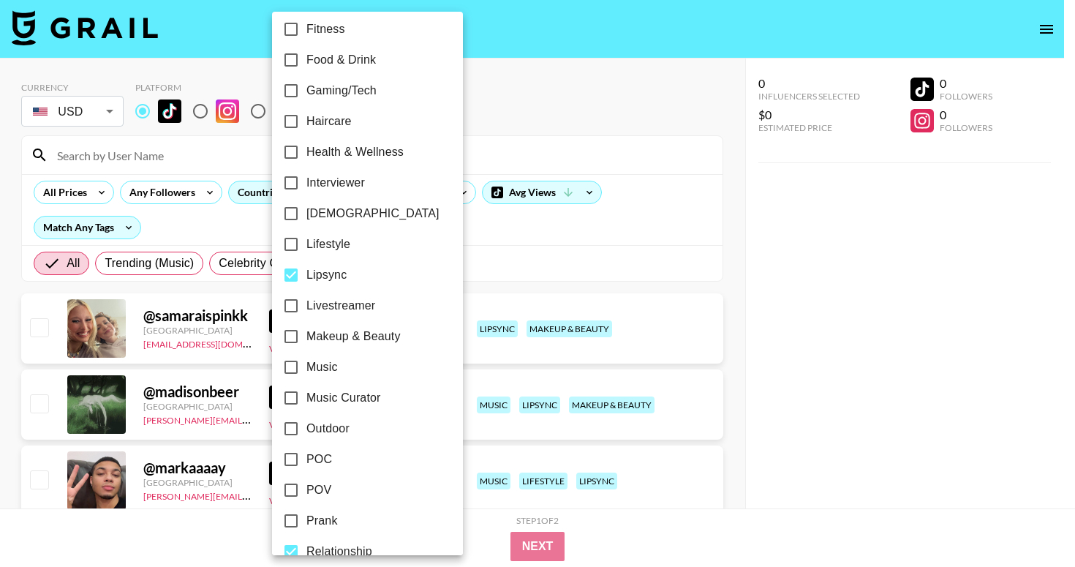
click at [490, 237] on div at bounding box center [537, 283] width 1075 height 567
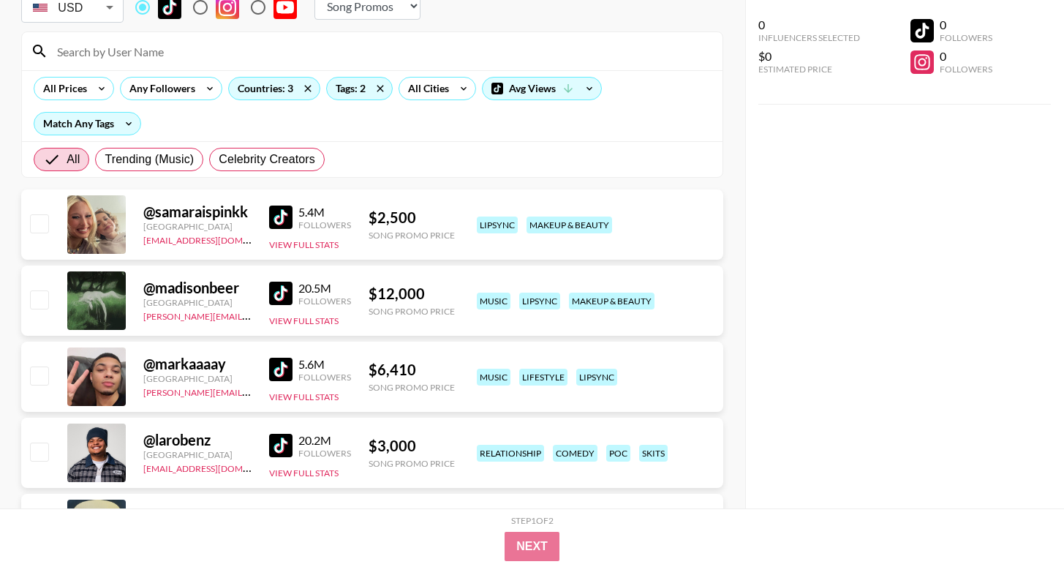
scroll to position [108, 0]
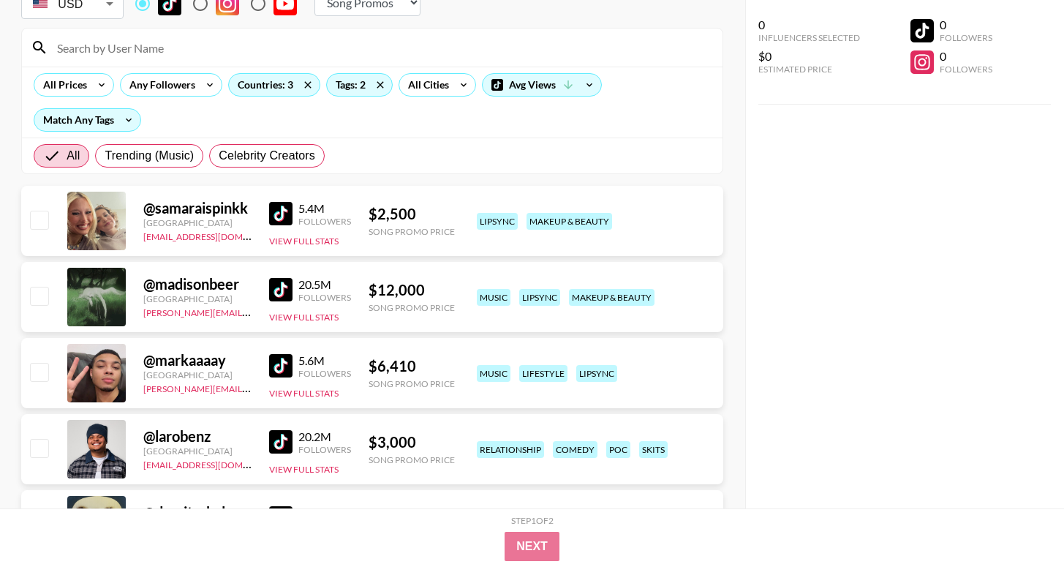
click at [282, 215] on img at bounding box center [280, 213] width 23 height 23
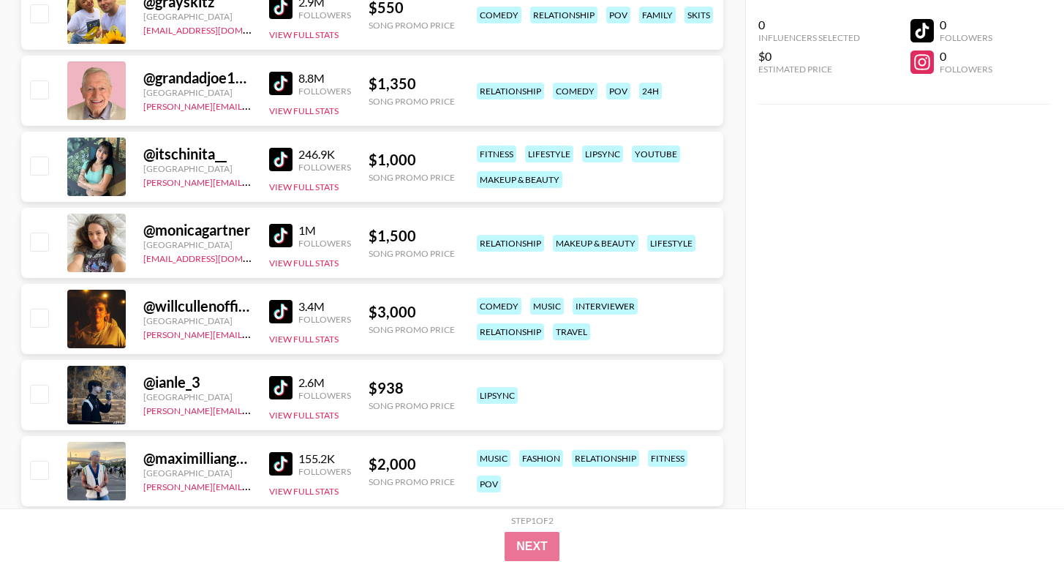
scroll to position [7923, 0]
click at [239, 211] on div "@ monicagartner [GEOGRAPHIC_DATA] [EMAIL_ADDRESS][DOMAIN_NAME] 1M Followers Vie…" at bounding box center [372, 242] width 702 height 70
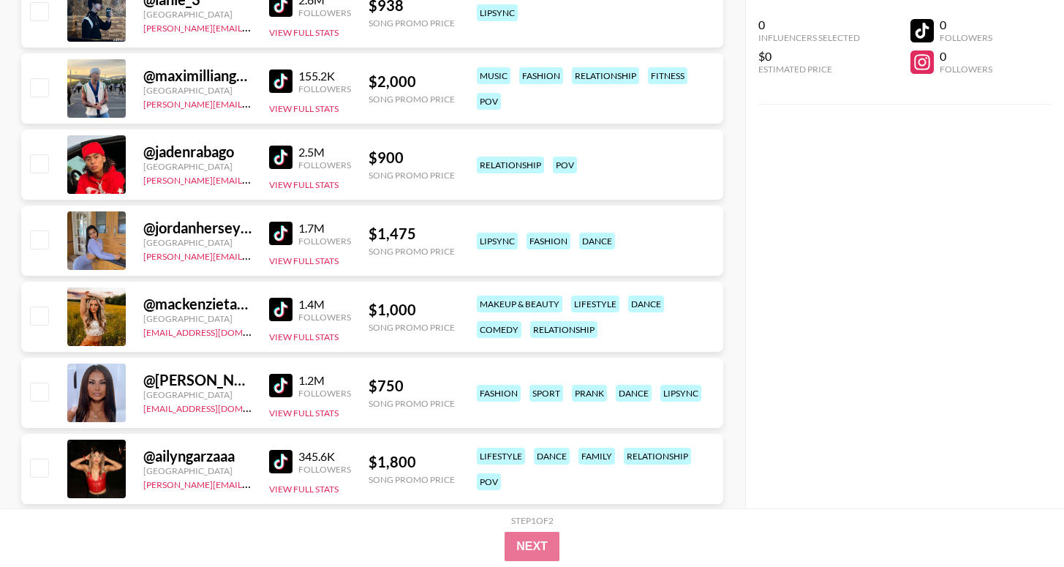
scroll to position [8309, 0]
